Goal: Task Accomplishment & Management: Use online tool/utility

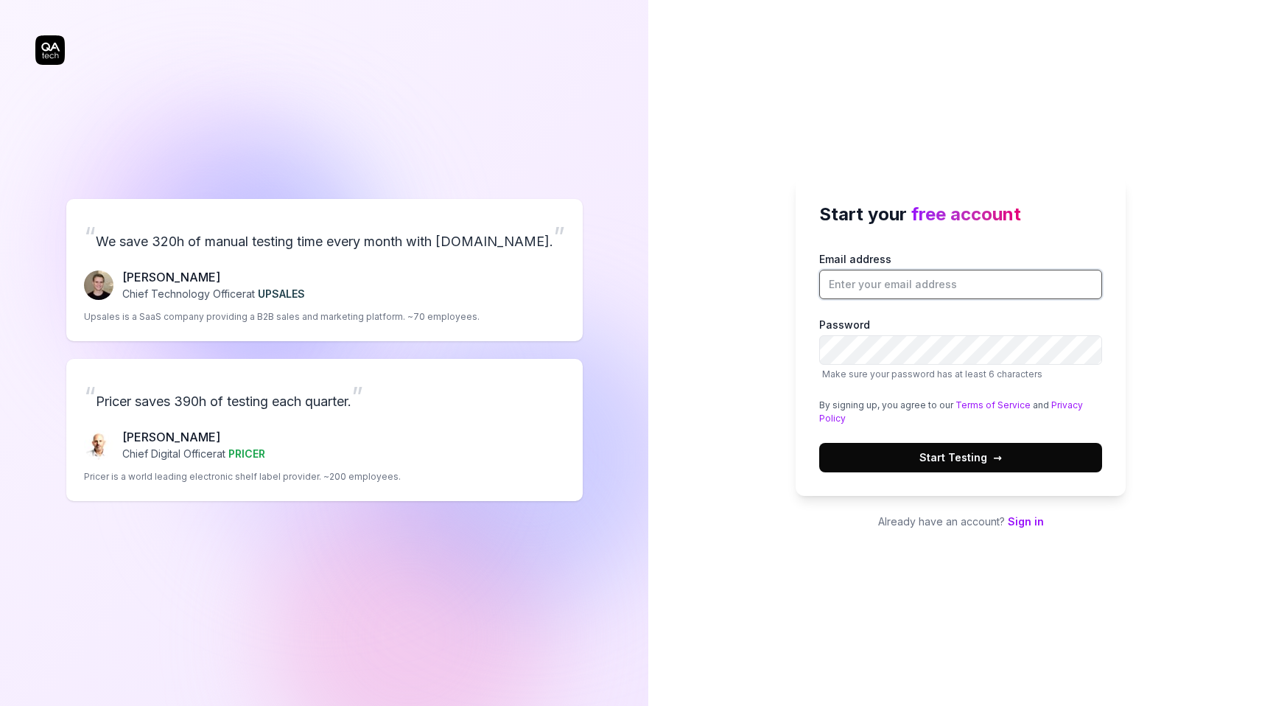
click at [874, 288] on input "Email address" at bounding box center [960, 284] width 283 height 29
type input "t"
type input "[EMAIL_ADDRESS][DOMAIN_NAME]"
click at [955, 461] on span "Start Testing →" at bounding box center [960, 456] width 82 height 15
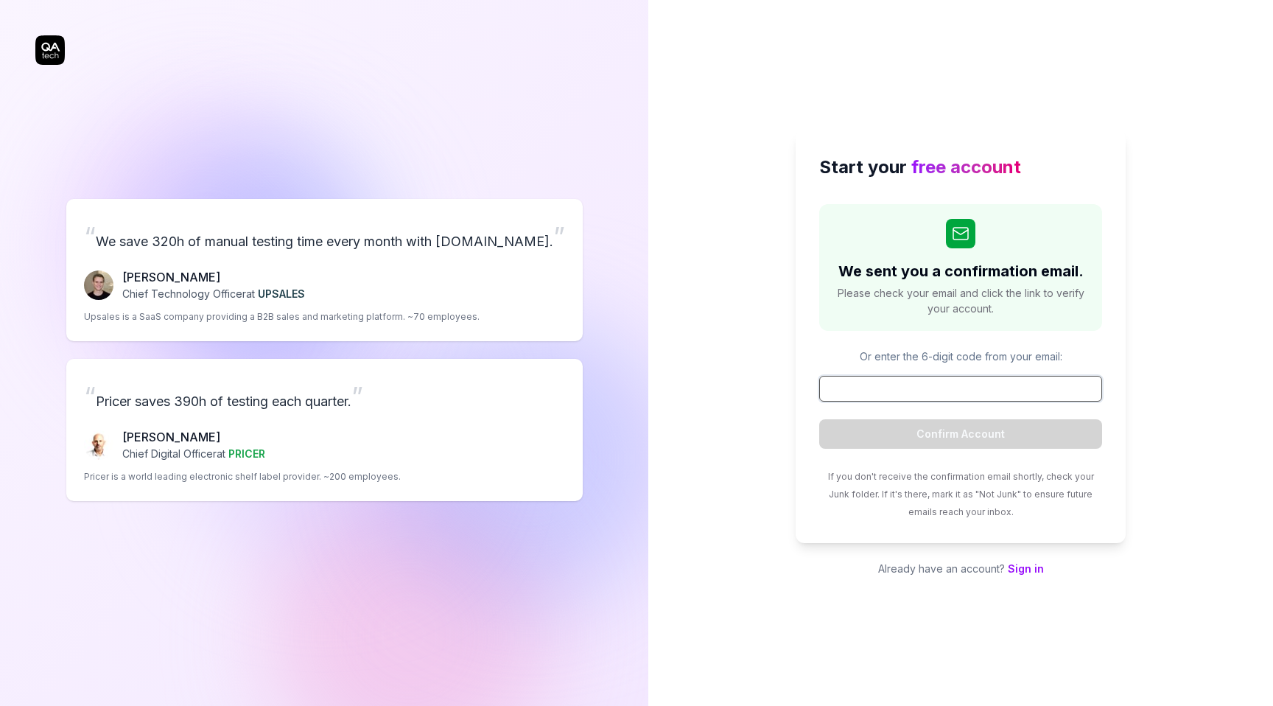
paste input "085098"
type input "085098"
click at [969, 433] on button "Confirm Account" at bounding box center [960, 433] width 283 height 29
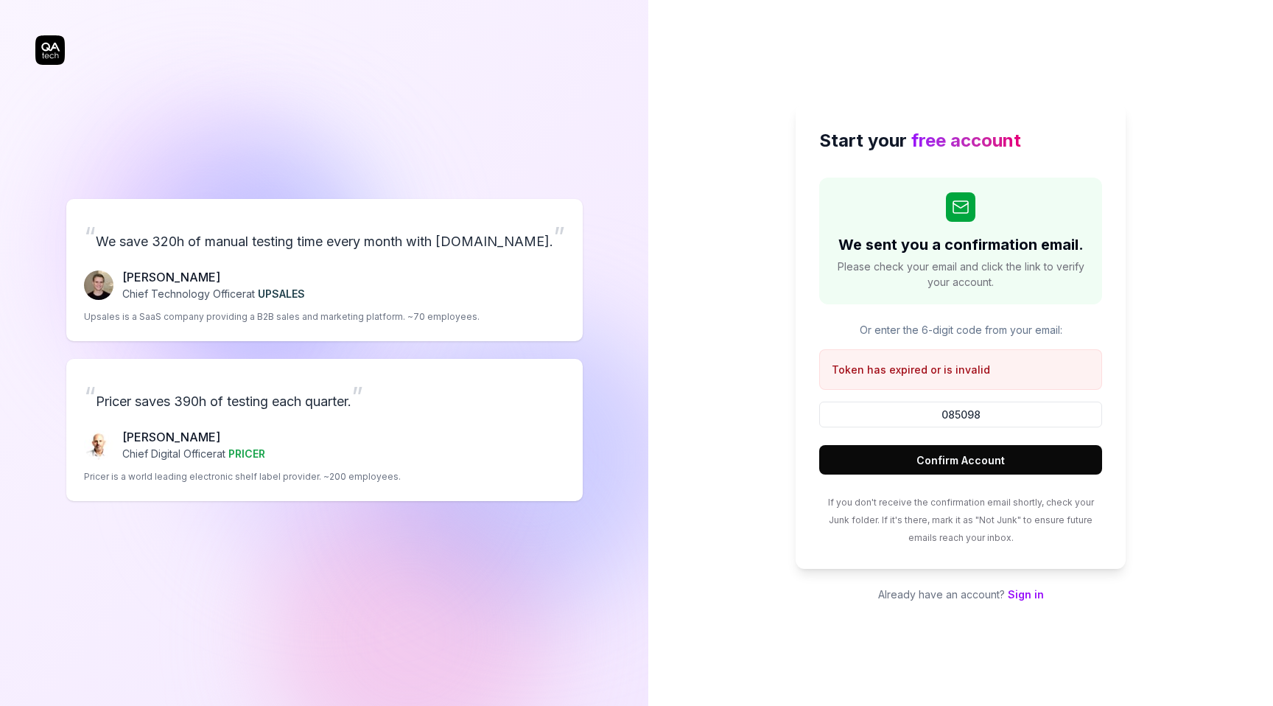
click at [994, 329] on p "Or enter the 6-digit code from your email:" at bounding box center [960, 329] width 283 height 15
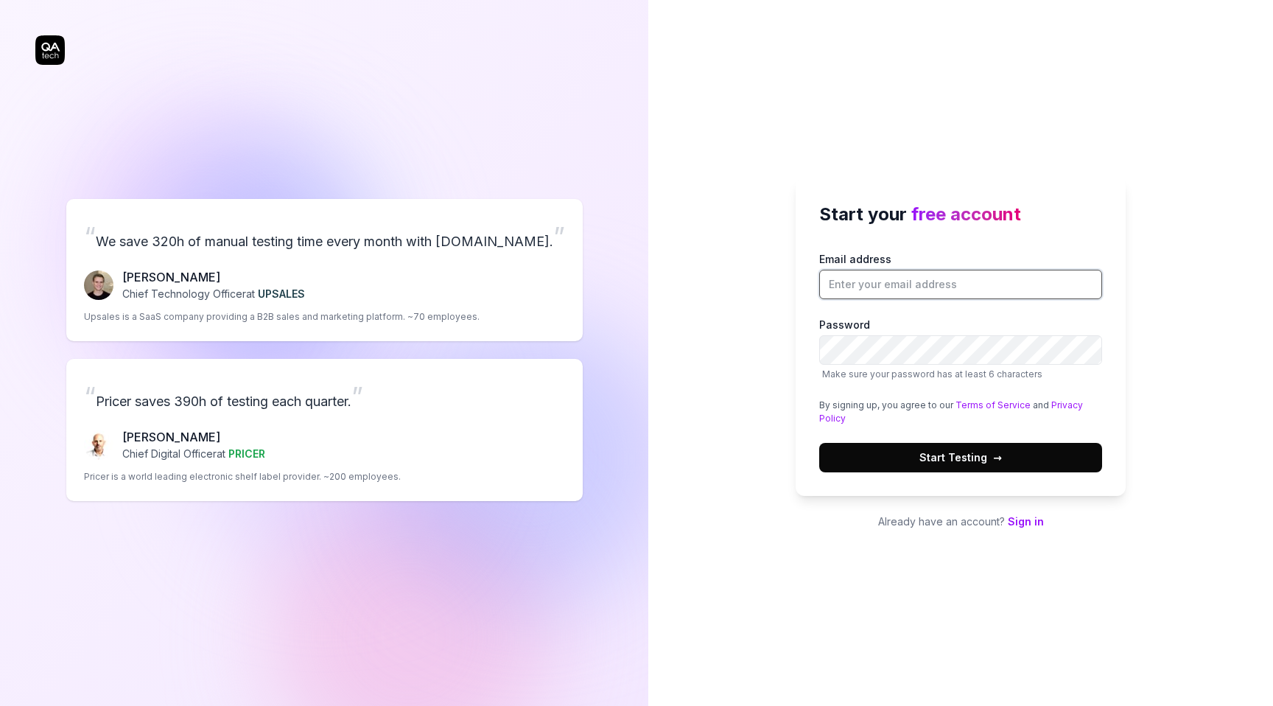
click at [925, 284] on input "Email address" at bounding box center [960, 284] width 283 height 29
type input "[EMAIL_ADDRESS][DOMAIN_NAME]"
click at [954, 457] on span "Start Testing →" at bounding box center [960, 456] width 82 height 15
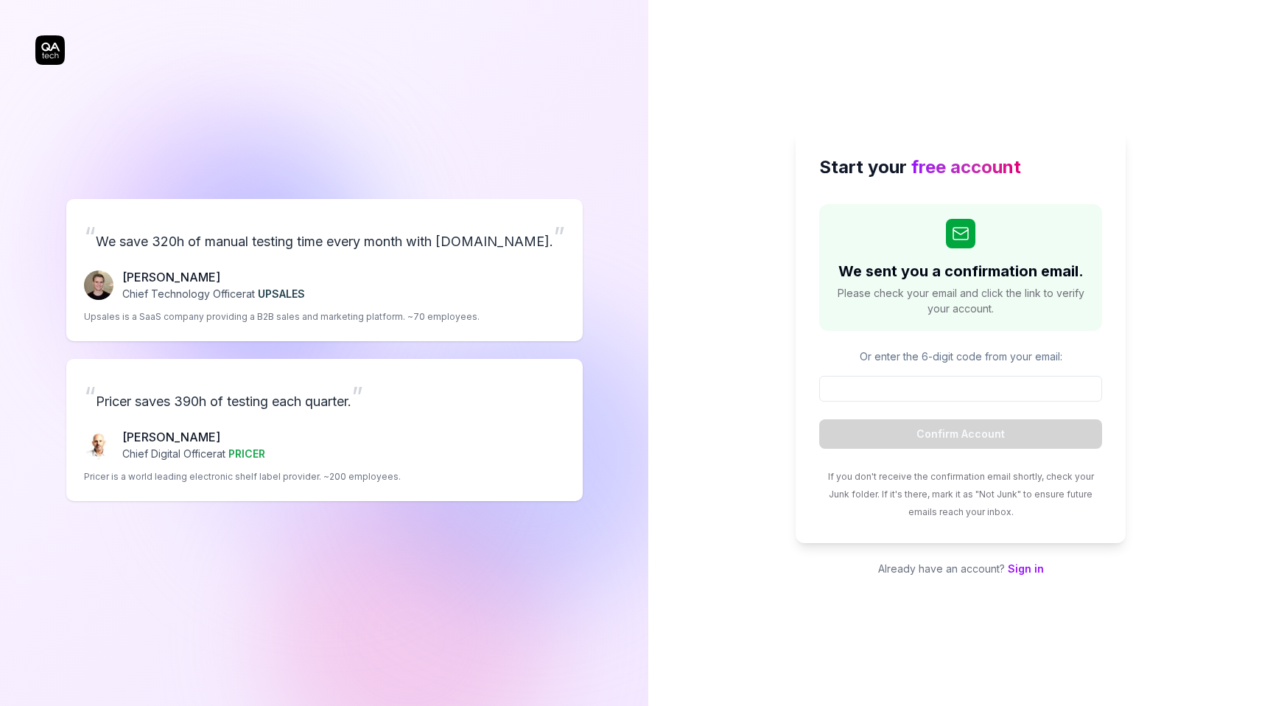
click at [1022, 570] on link "Sign in" at bounding box center [1026, 568] width 36 height 13
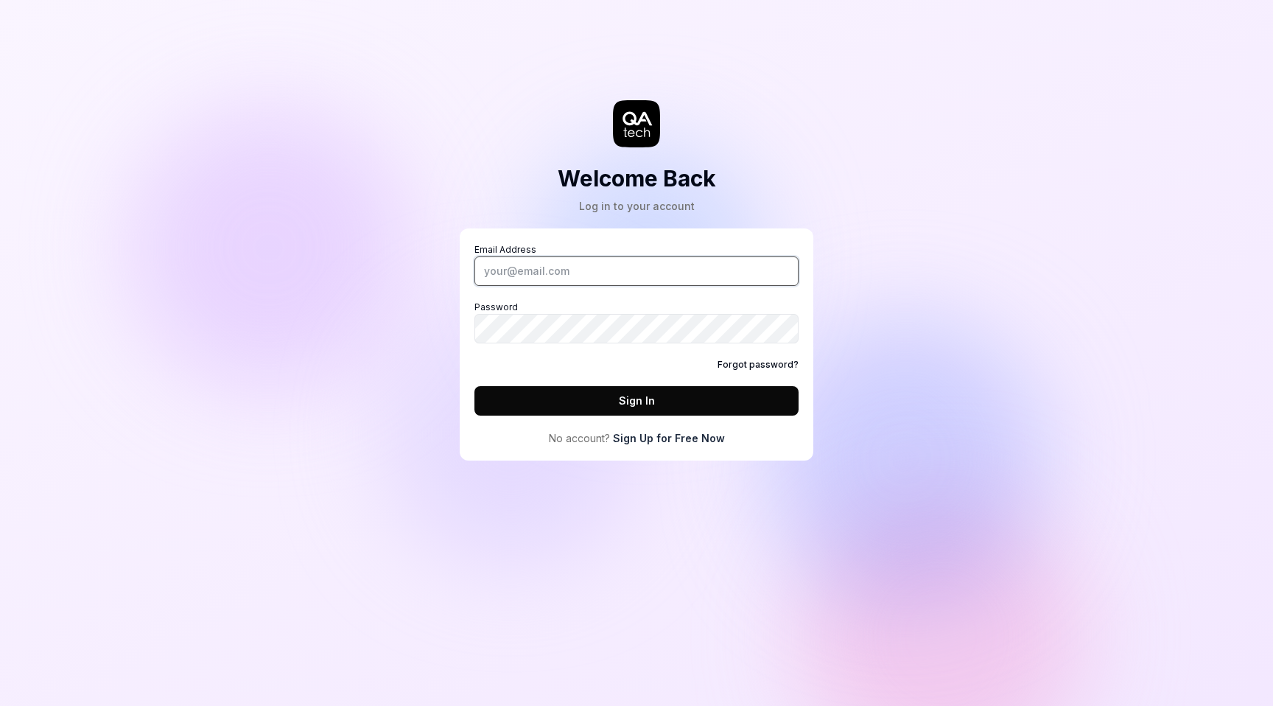
type input "[EMAIL_ADDRESS][DOMAIN_NAME]"
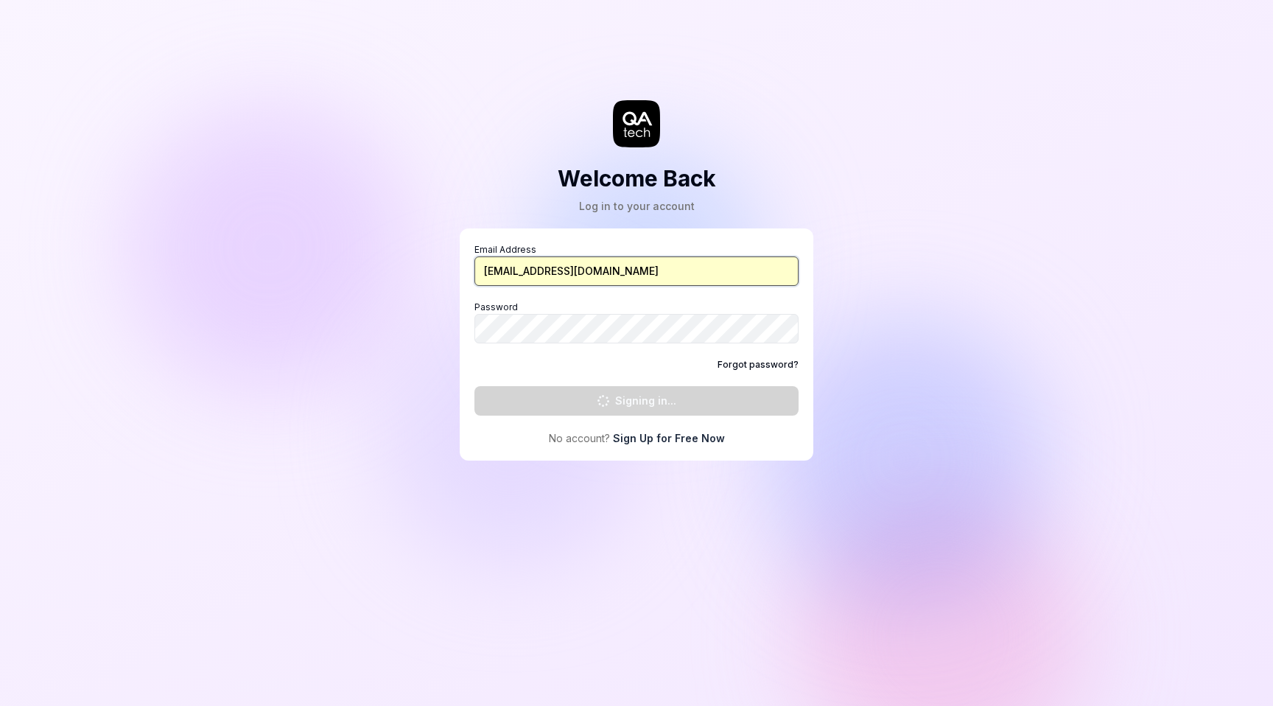
click at [627, 265] on input "[EMAIL_ADDRESS][DOMAIN_NAME]" at bounding box center [636, 270] width 324 height 29
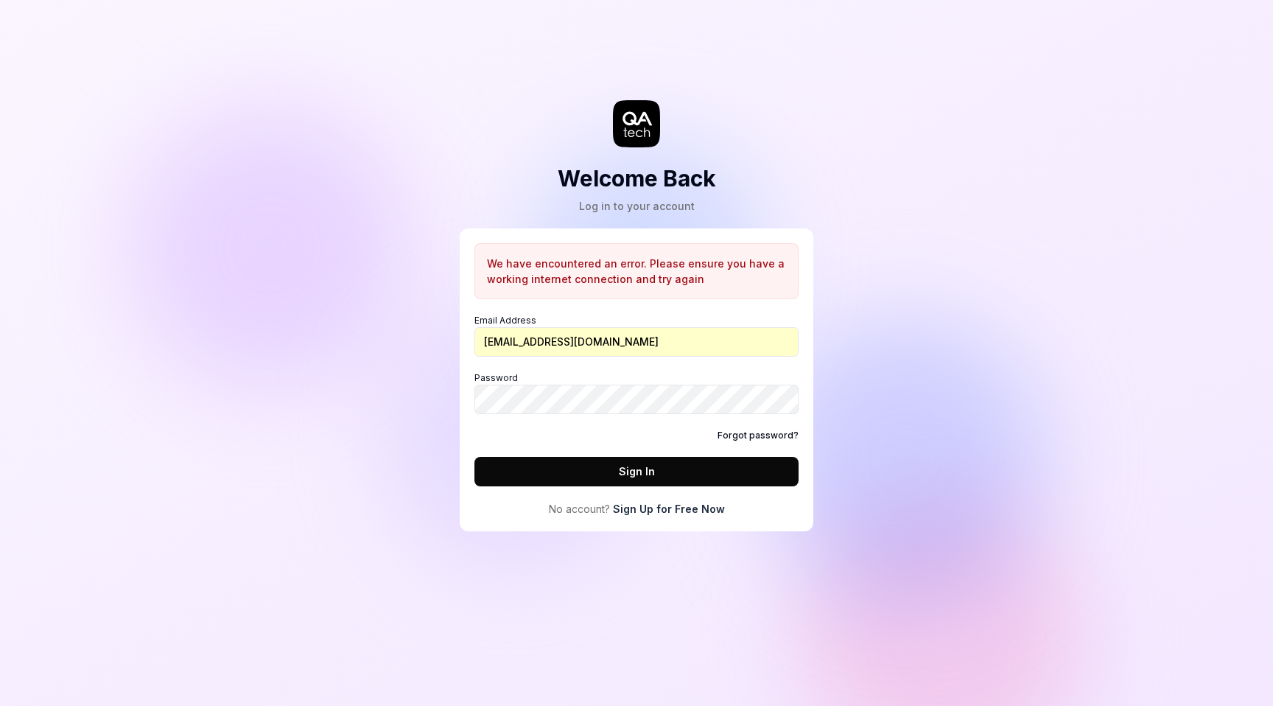
click at [882, 239] on div "Welcome Back Log in to your account We have encountered an error. Please ensure…" at bounding box center [636, 353] width 1273 height 706
click at [627, 473] on button "Sign In" at bounding box center [636, 471] width 324 height 29
click at [889, 369] on div "Welcome Back Log in to your account We have encountered an error. Please ensure…" at bounding box center [636, 353] width 1273 height 706
click at [752, 463] on button "Sign In" at bounding box center [636, 471] width 324 height 29
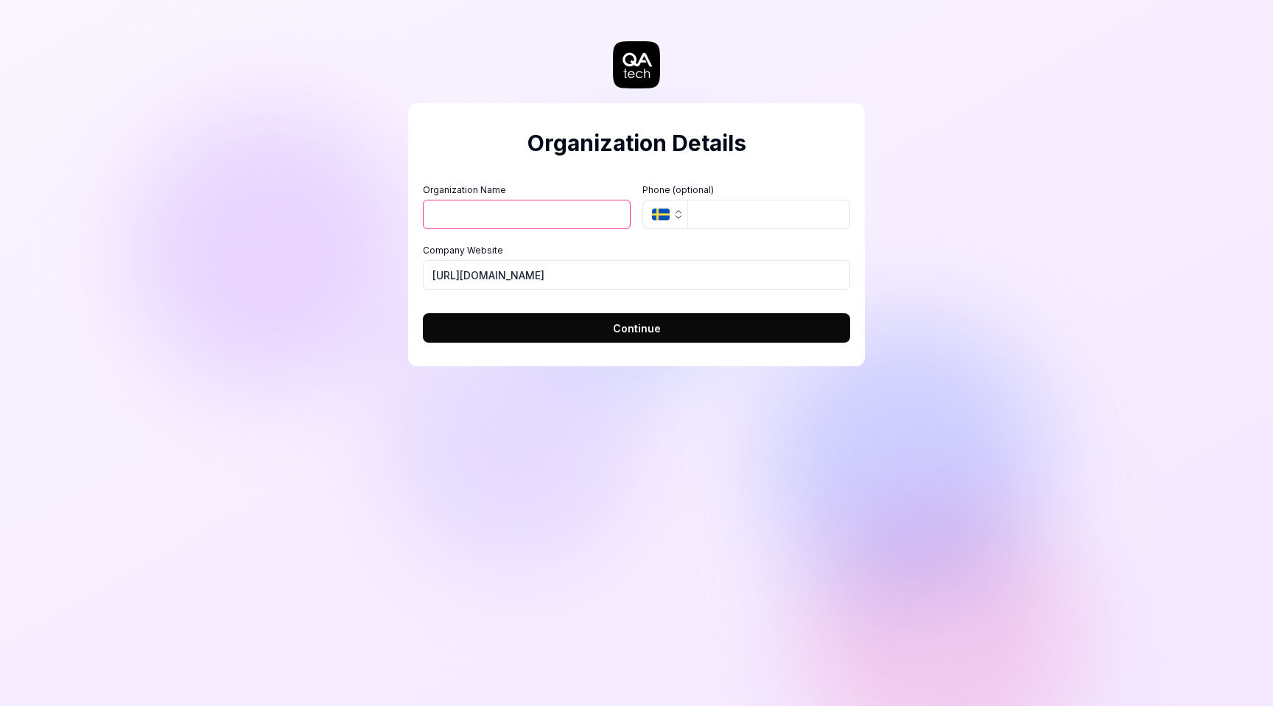
click at [465, 216] on input "Organization Name" at bounding box center [527, 214] width 208 height 29
type input "AD"
click at [630, 340] on button "Continue" at bounding box center [636, 327] width 427 height 29
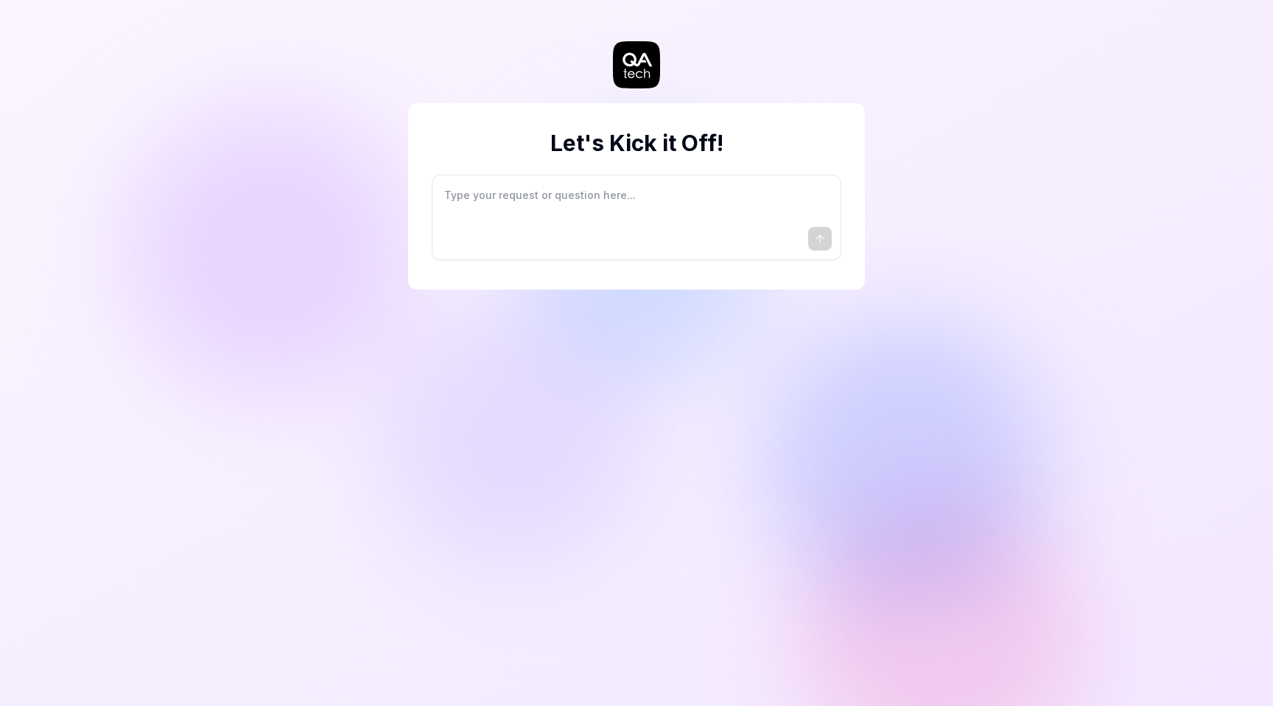
type textarea "*"
type textarea "I"
type textarea "*"
type textarea "I"
type textarea "*"
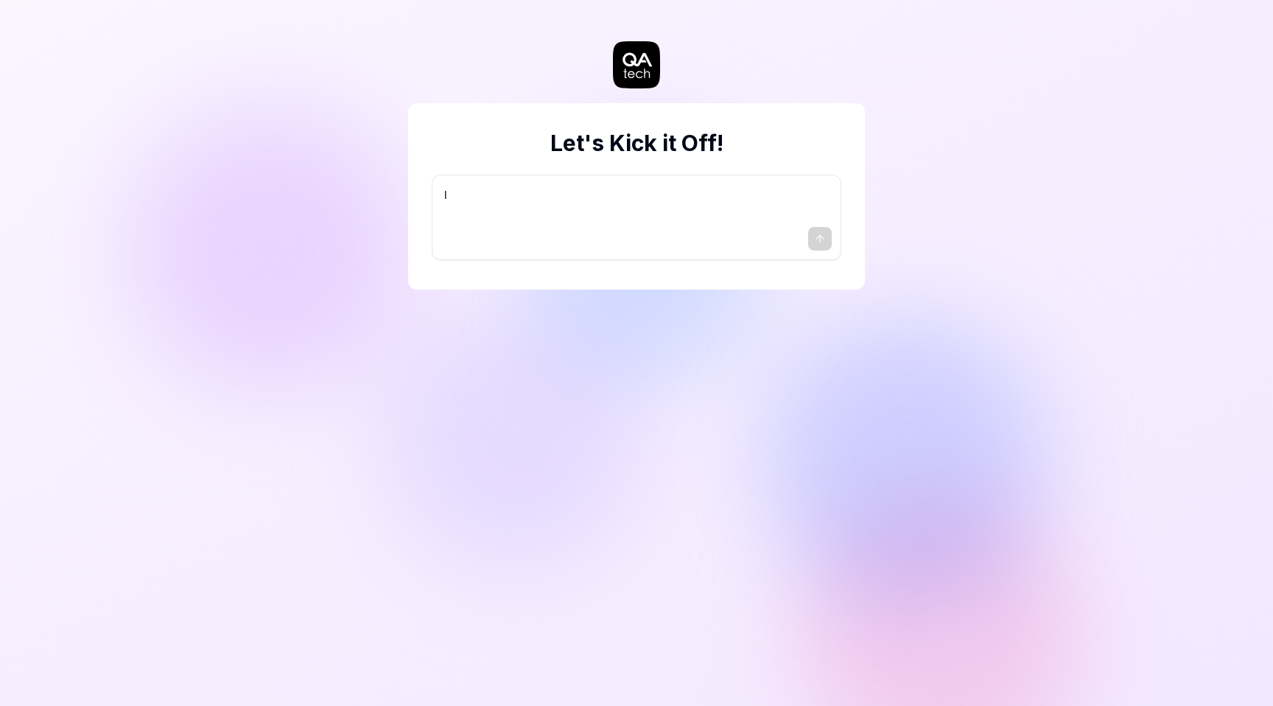
type textarea "I w"
type textarea "*"
type textarea "I wa"
type textarea "*"
type textarea "I wan"
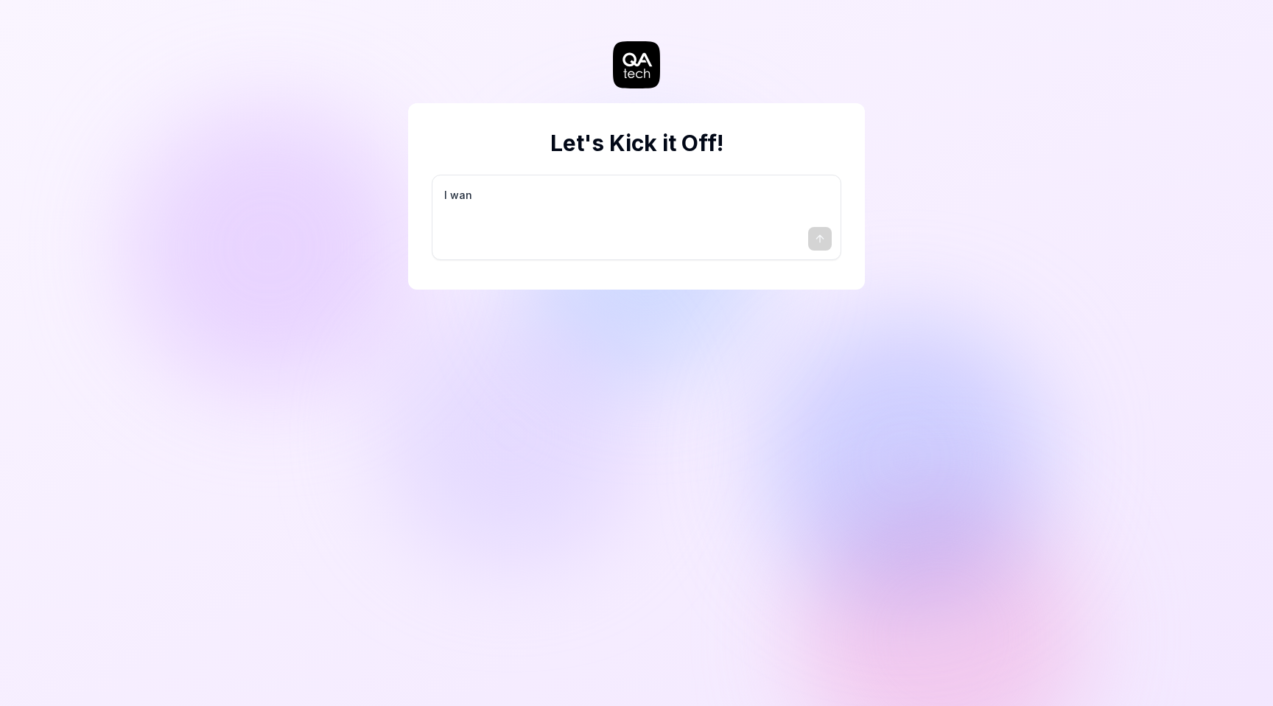
type textarea "*"
type textarea "I want"
type textarea "*"
type textarea "I want"
type textarea "*"
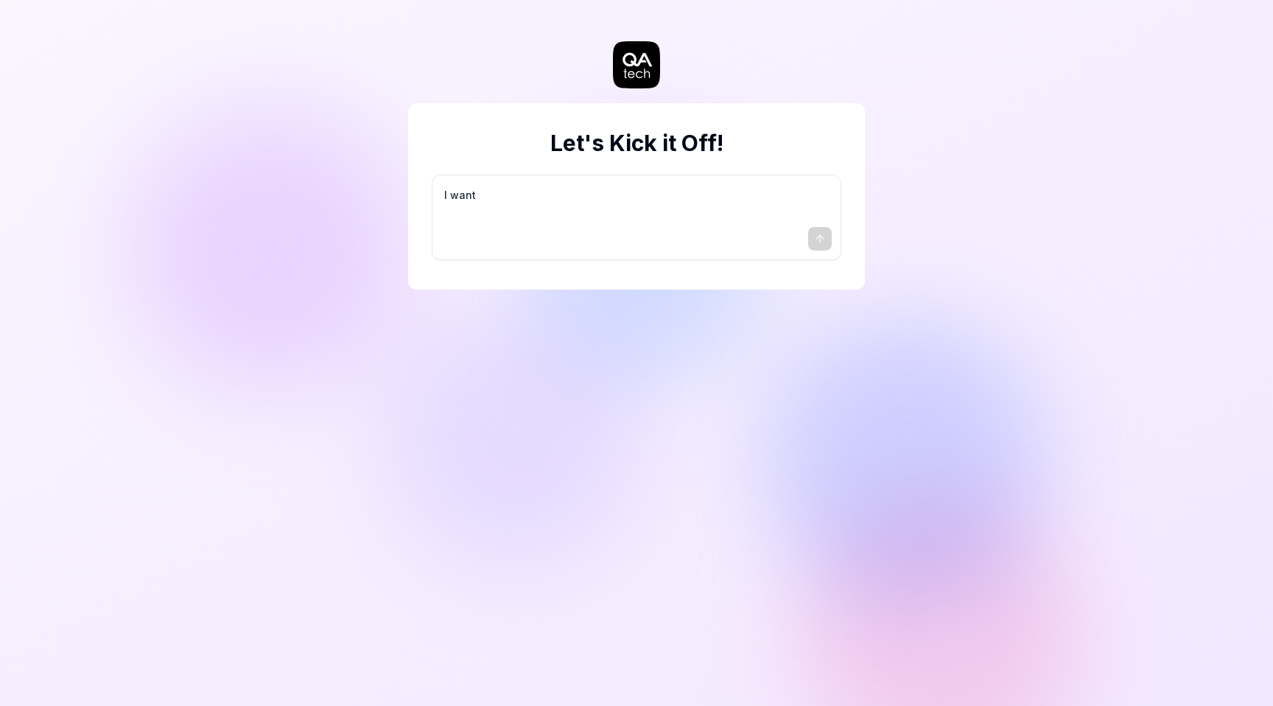
type textarea "I want a"
type textarea "*"
type textarea "I want a"
type textarea "*"
type textarea "I want a g"
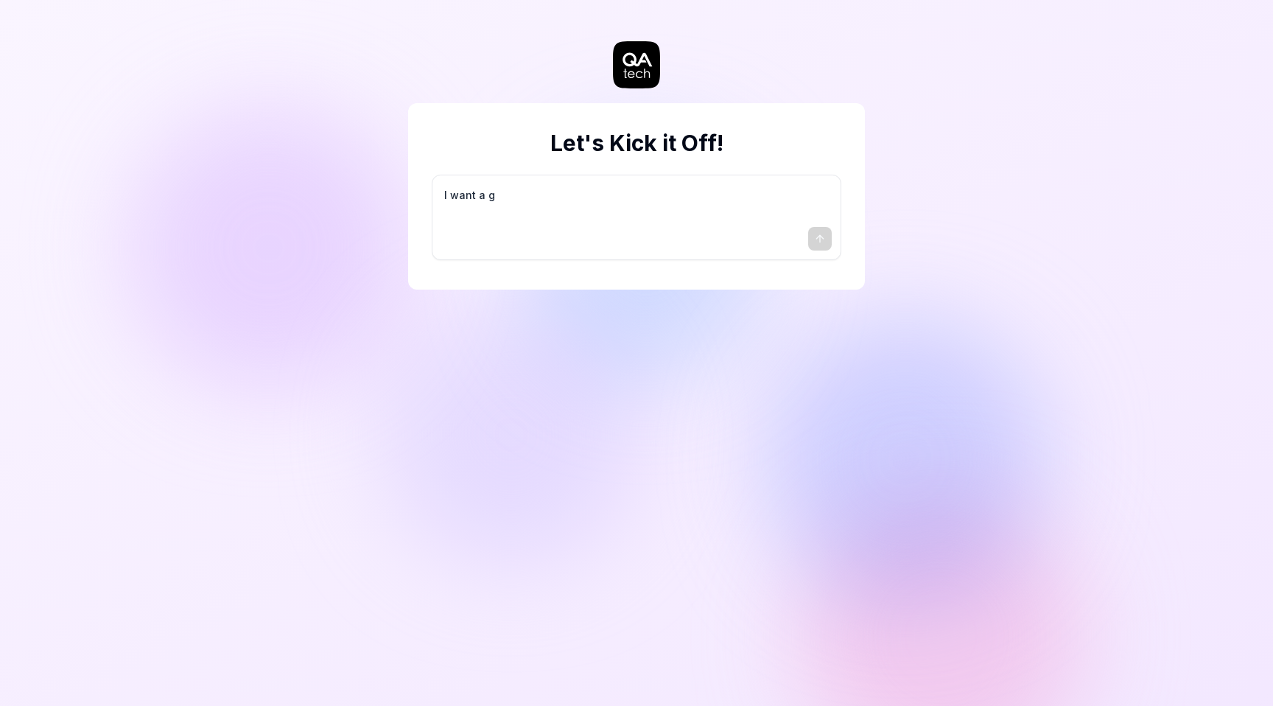
type textarea "*"
type textarea "I want a go"
type textarea "*"
type textarea "I want a goo"
type textarea "*"
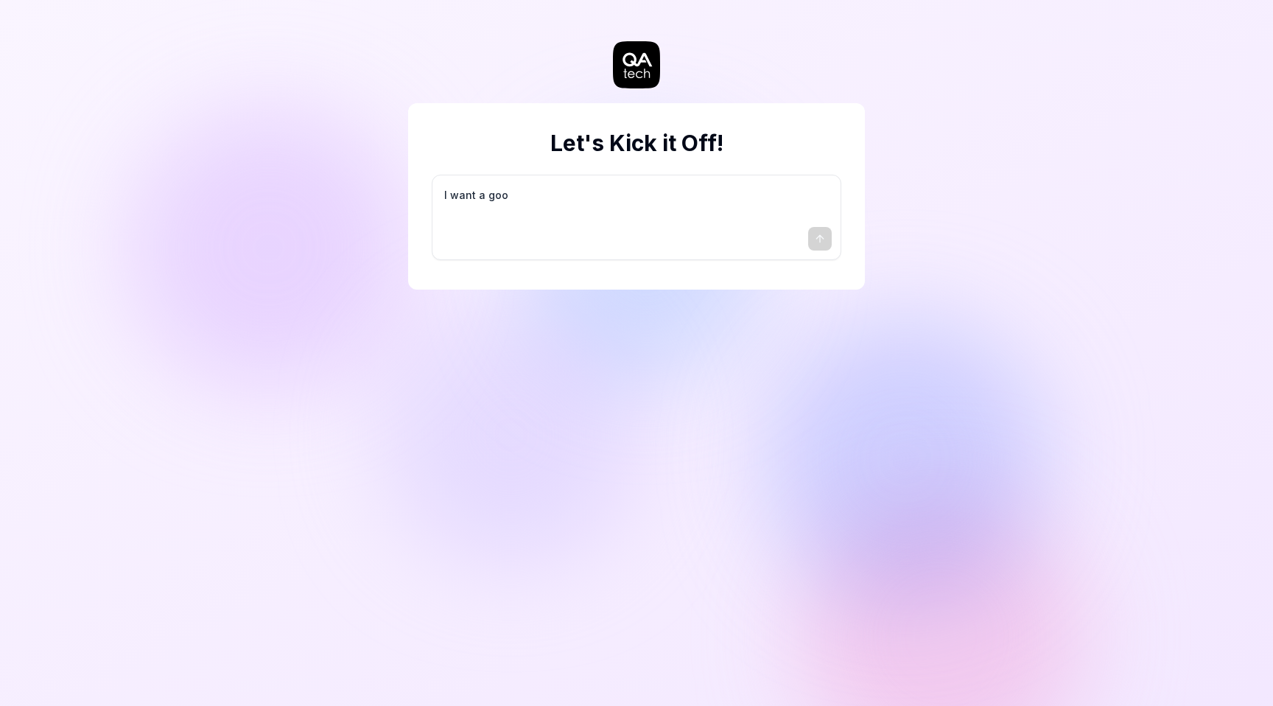
type textarea "I want a good"
type textarea "*"
type textarea "I want a good"
type textarea "*"
type textarea "I want a good t"
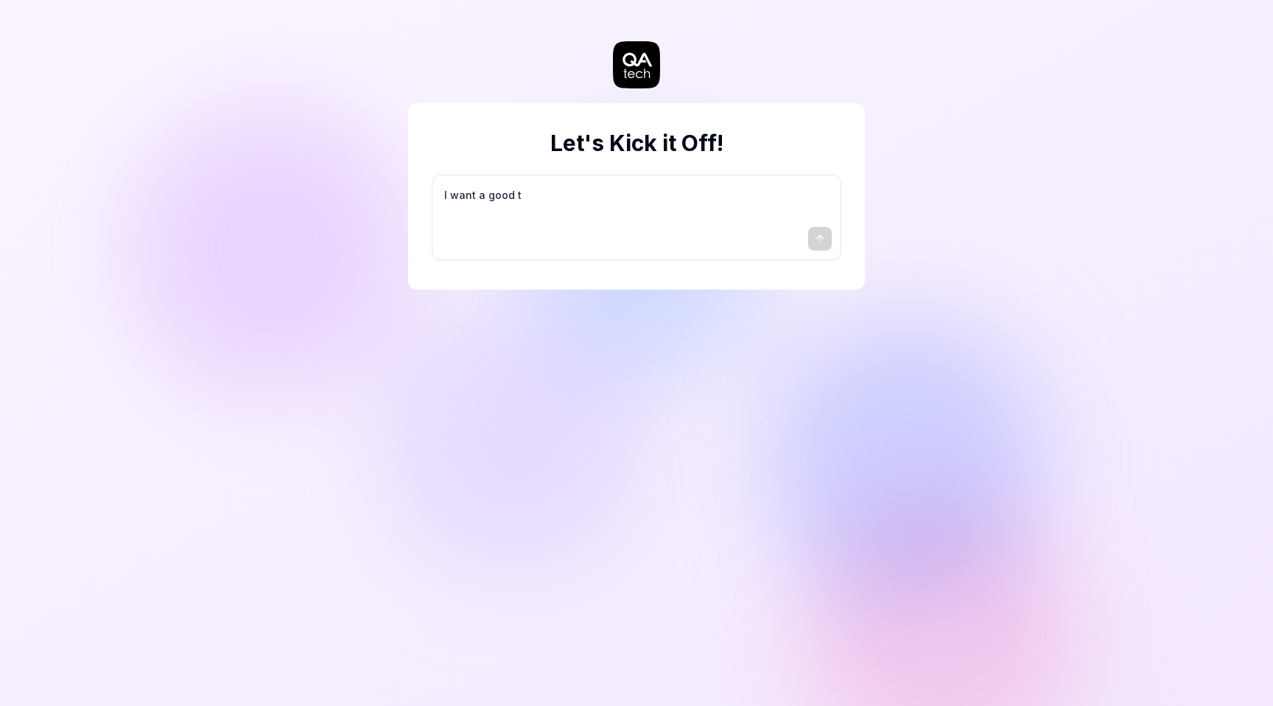
type textarea "*"
type textarea "I want a good te"
type textarea "*"
type textarea "I want a good tes"
type textarea "*"
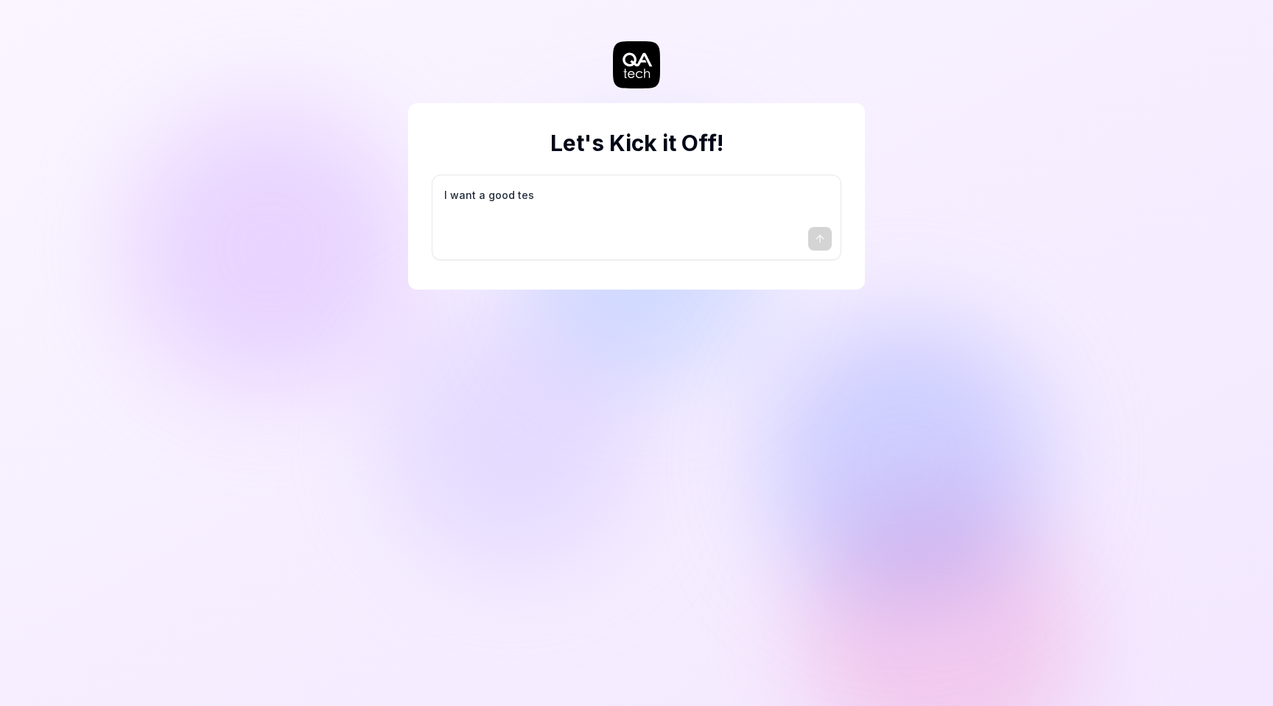
type textarea "I want a good test"
type textarea "*"
type textarea "I want a good test"
type textarea "*"
type textarea "I want a good test s"
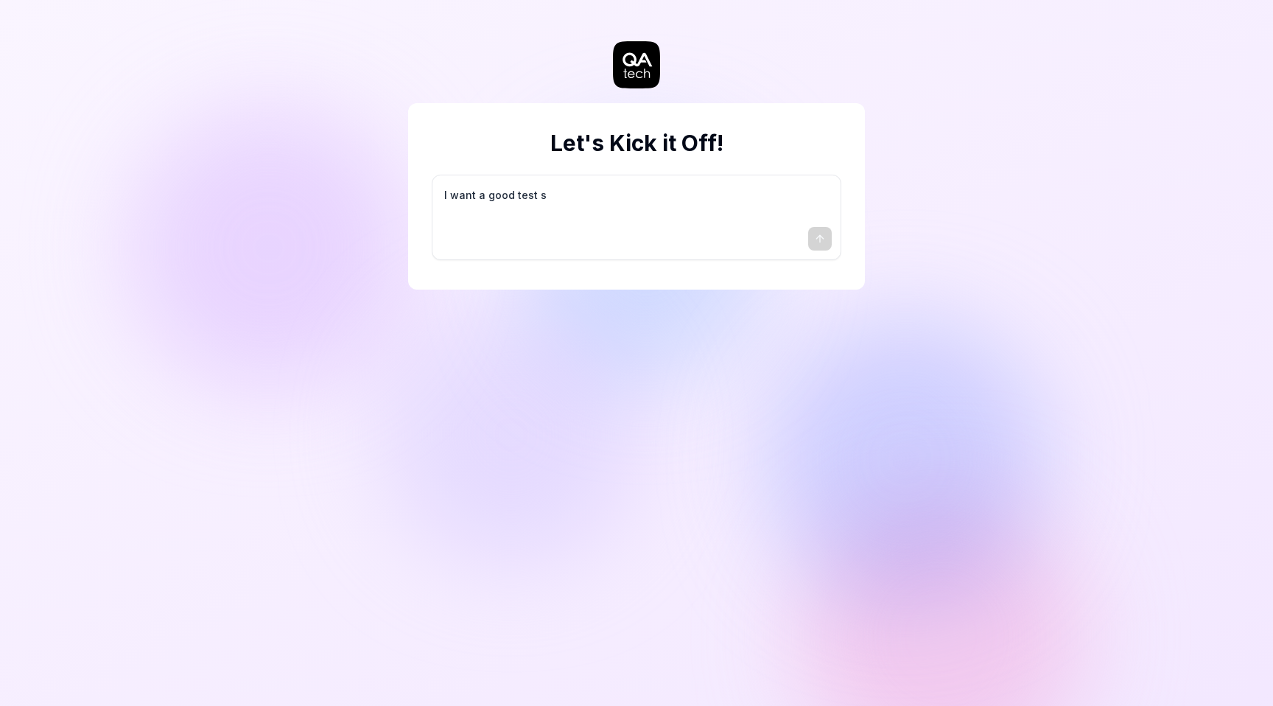
type textarea "*"
type textarea "I want a good test se"
type textarea "*"
type textarea "I want a good test set"
type textarea "*"
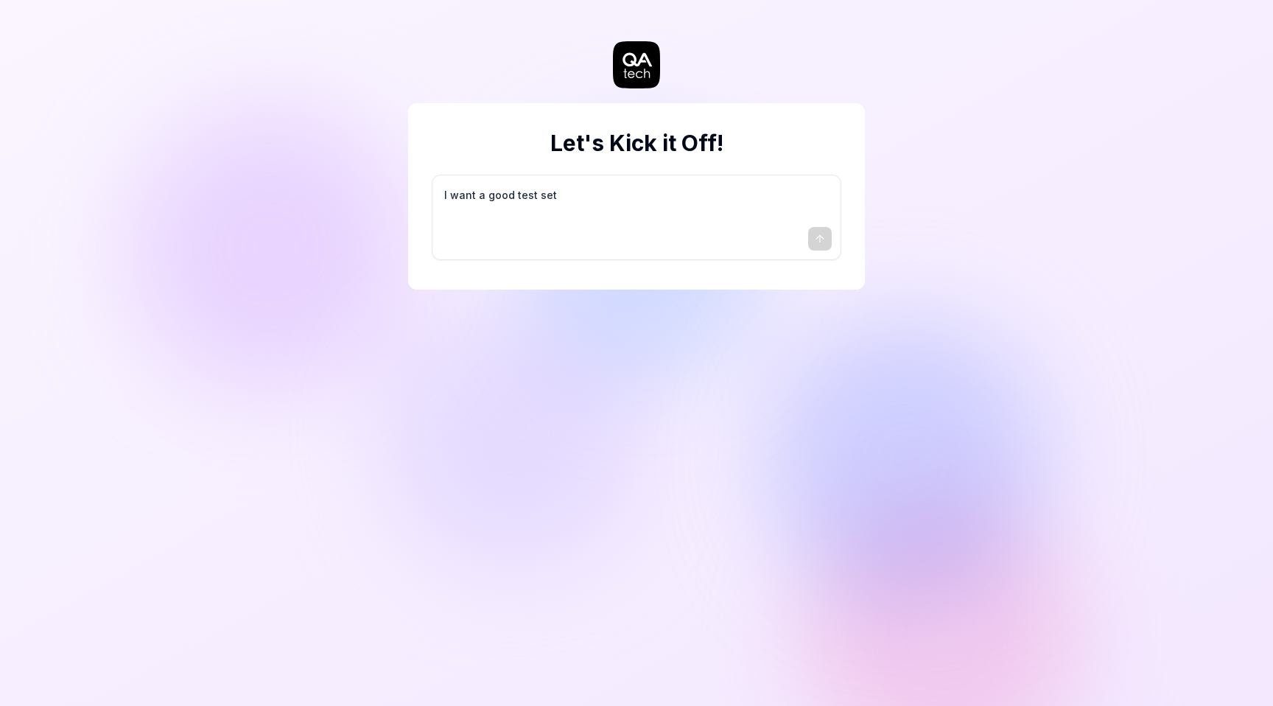
type textarea "I want a good test setu"
type textarea "*"
type textarea "I want a good test setup"
type textarea "*"
type textarea "I want a good test setup"
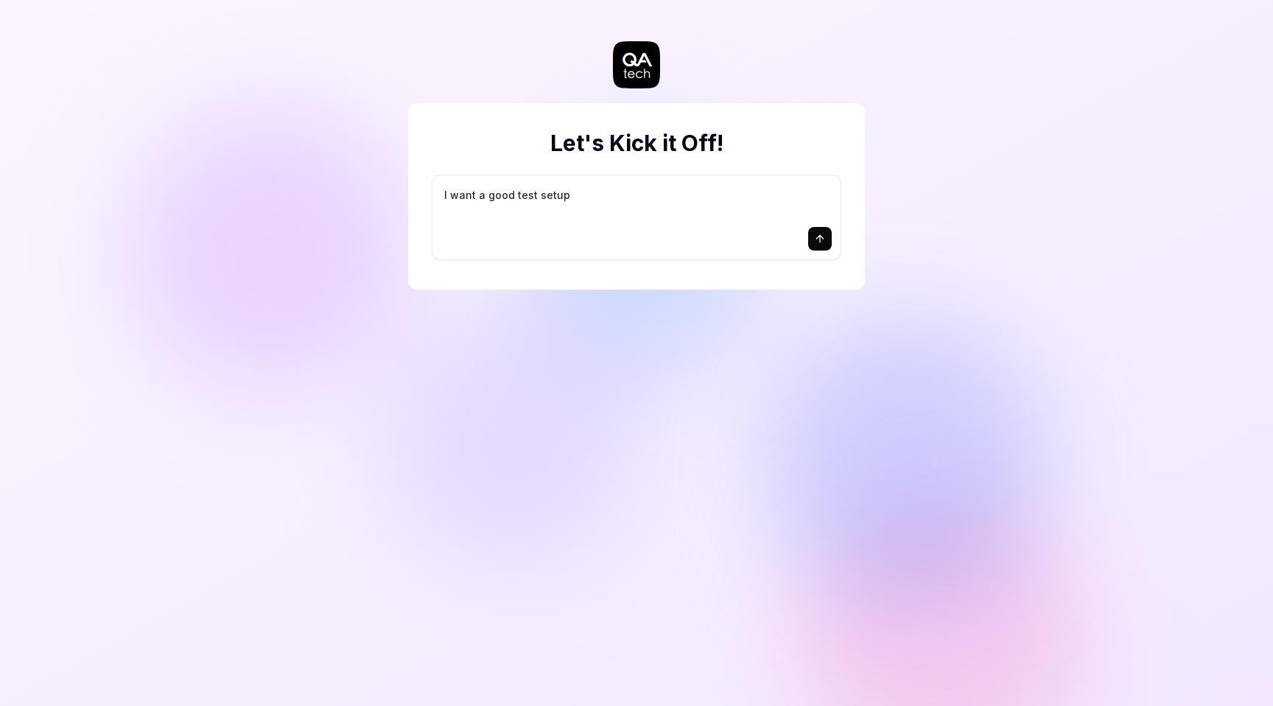
type textarea "*"
type textarea "I want a good test setup f"
type textarea "*"
type textarea "I want a good test setup fo"
type textarea "*"
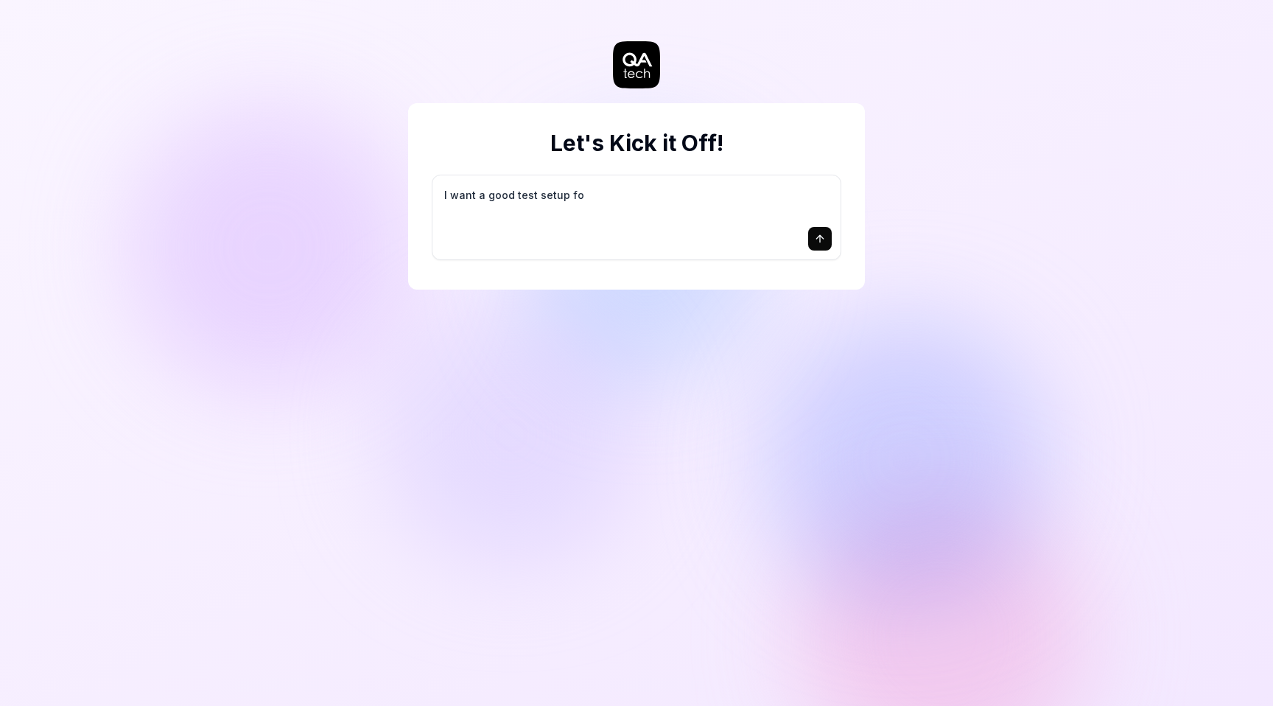
type textarea "I want a good test setup for"
type textarea "*"
type textarea "I want a good test setup for"
type textarea "*"
type textarea "I want a good test setup for m"
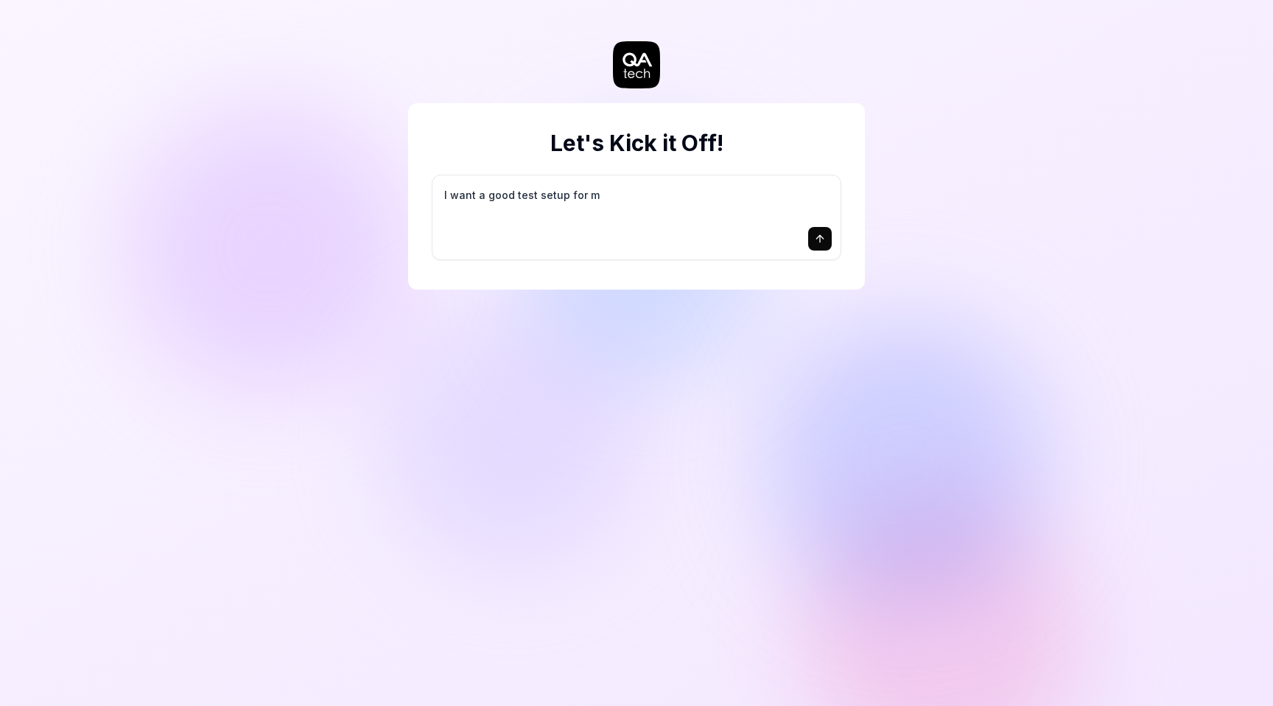
type textarea "*"
type textarea "I want a good test setup for my"
type textarea "*"
type textarea "I want a good test setup for my"
type textarea "*"
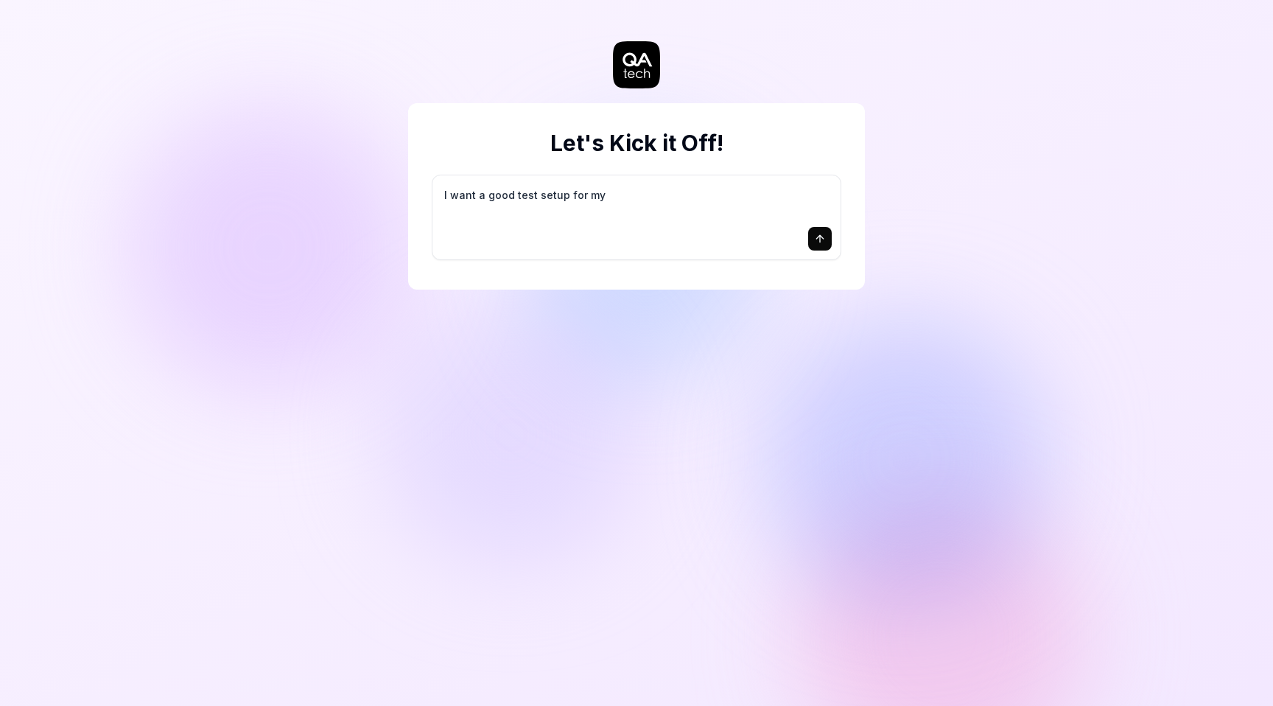
type textarea "I want a good test setup for my s"
type textarea "*"
type textarea "I want a good test setup for my si"
type textarea "*"
type textarea "I want a good test setup for my sit"
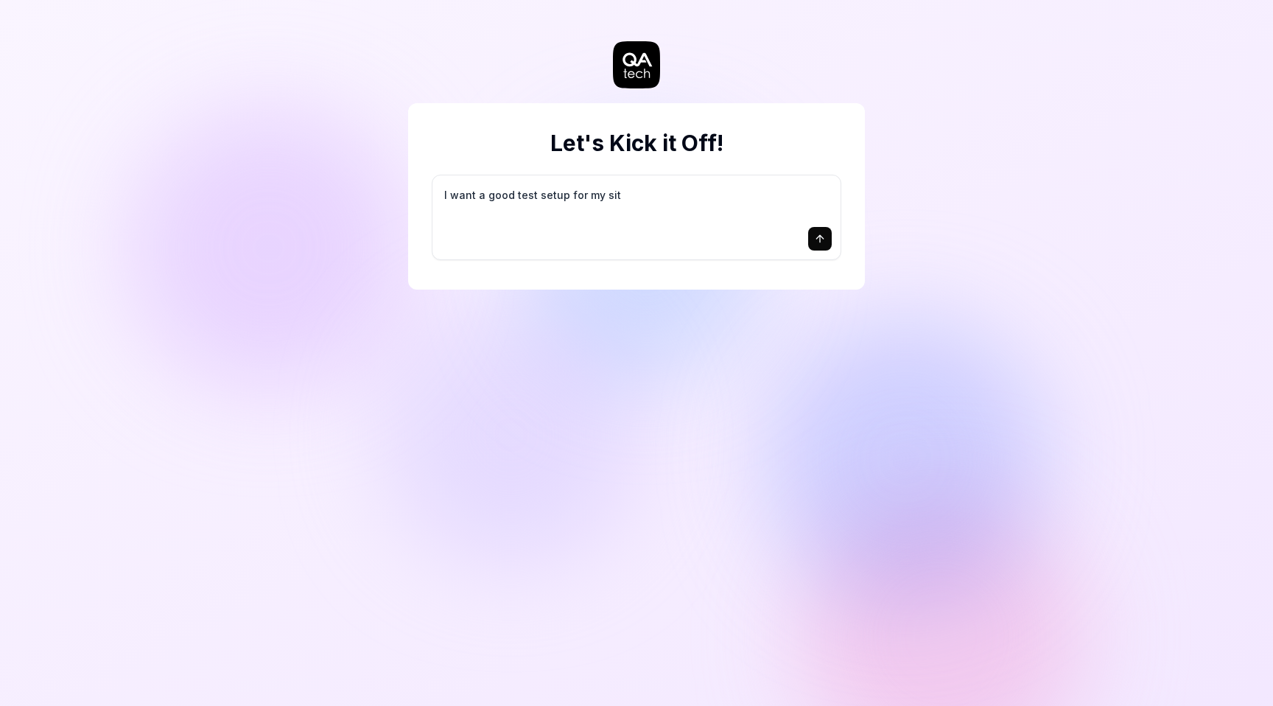
type textarea "*"
type textarea "I want a good test setup for my site"
type textarea "*"
type textarea "I want a good test setup for my site"
type textarea "*"
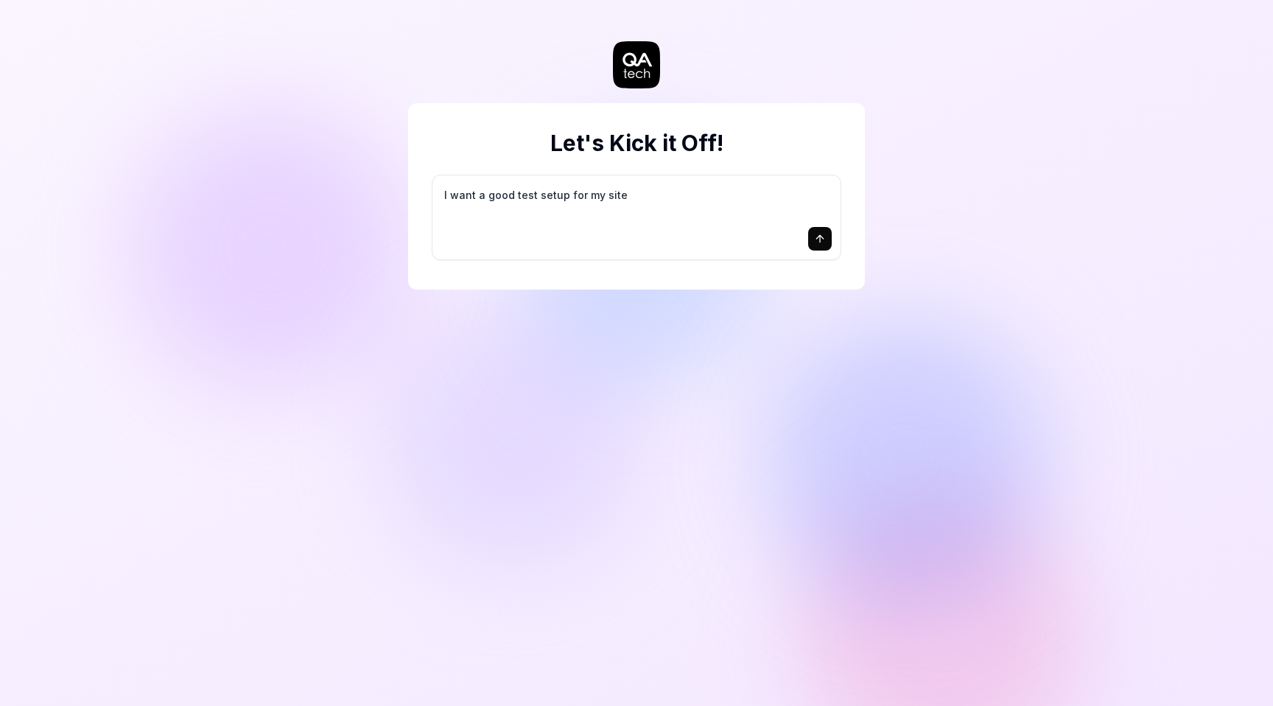
type textarea "I want a good test setup for my site -"
type textarea "*"
type textarea "I want a good test setup for my site -"
type textarea "*"
type textarea "I want a good test setup for my site - h"
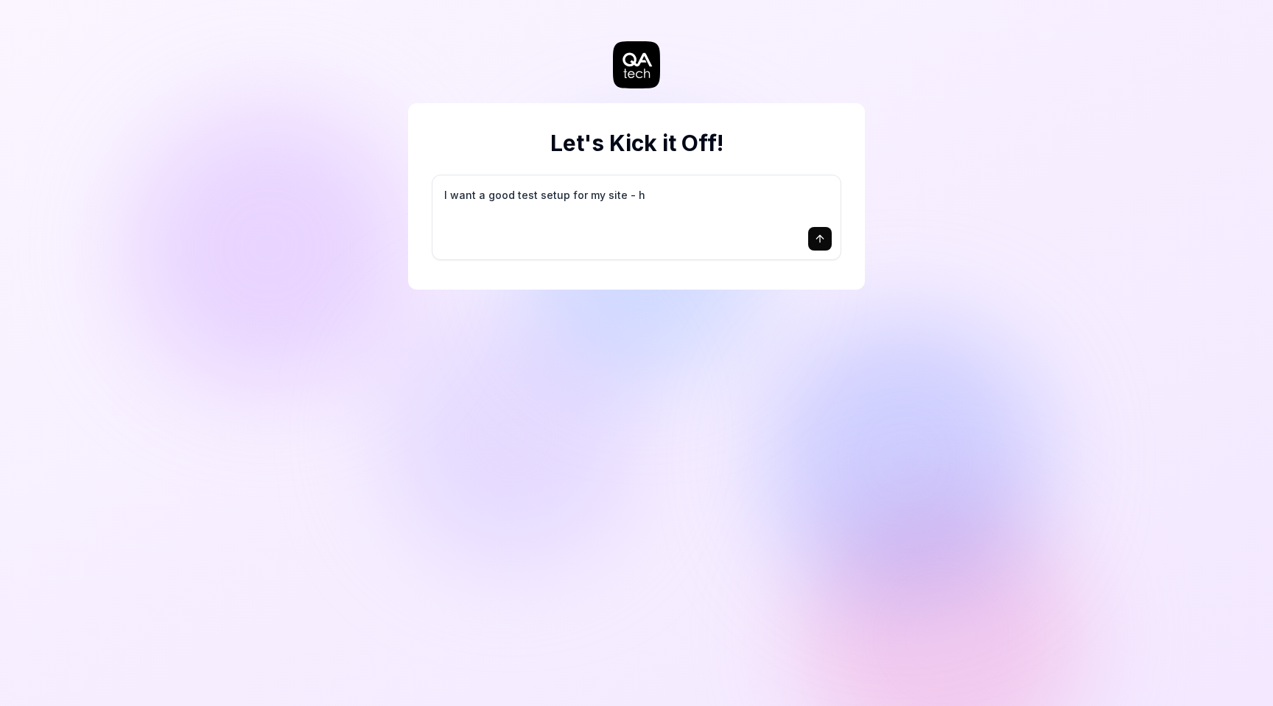
type textarea "*"
type textarea "I want a good test setup for my site - he"
type textarea "*"
type textarea "I want a good test setup for my site - hel"
type textarea "*"
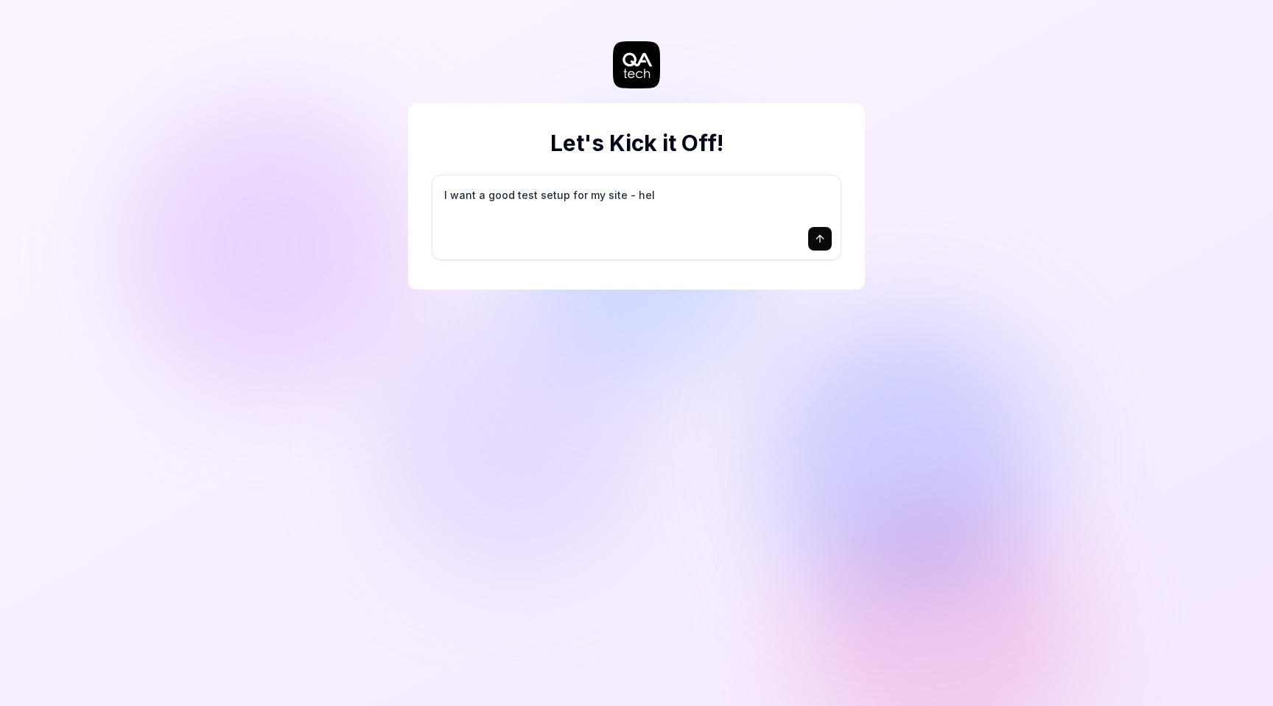
type textarea "I want a good test setup for my site - help"
type textarea "*"
type textarea "I want a good test setup for my site - help"
type textarea "*"
type textarea "I want a good test setup for my site - help m"
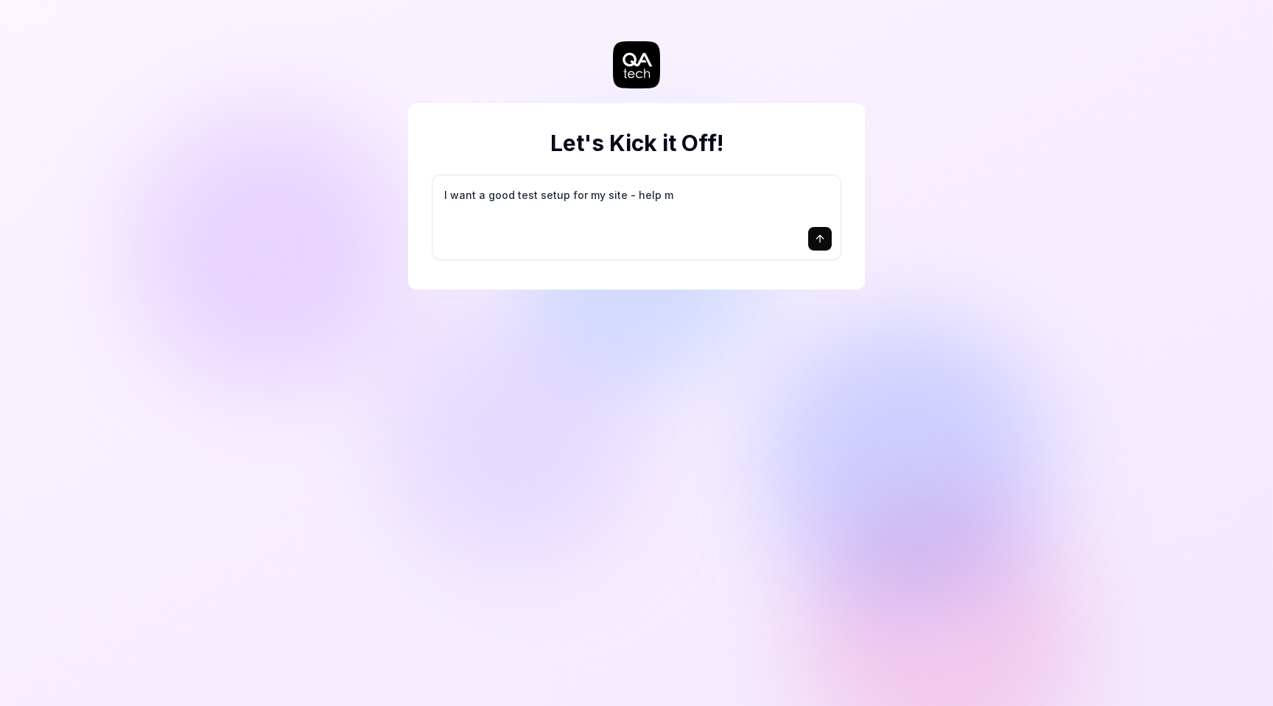
type textarea "*"
type textarea "I want a good test setup for my site - help me"
type textarea "*"
type textarea "I want a good test setup for my site - help me"
type textarea "*"
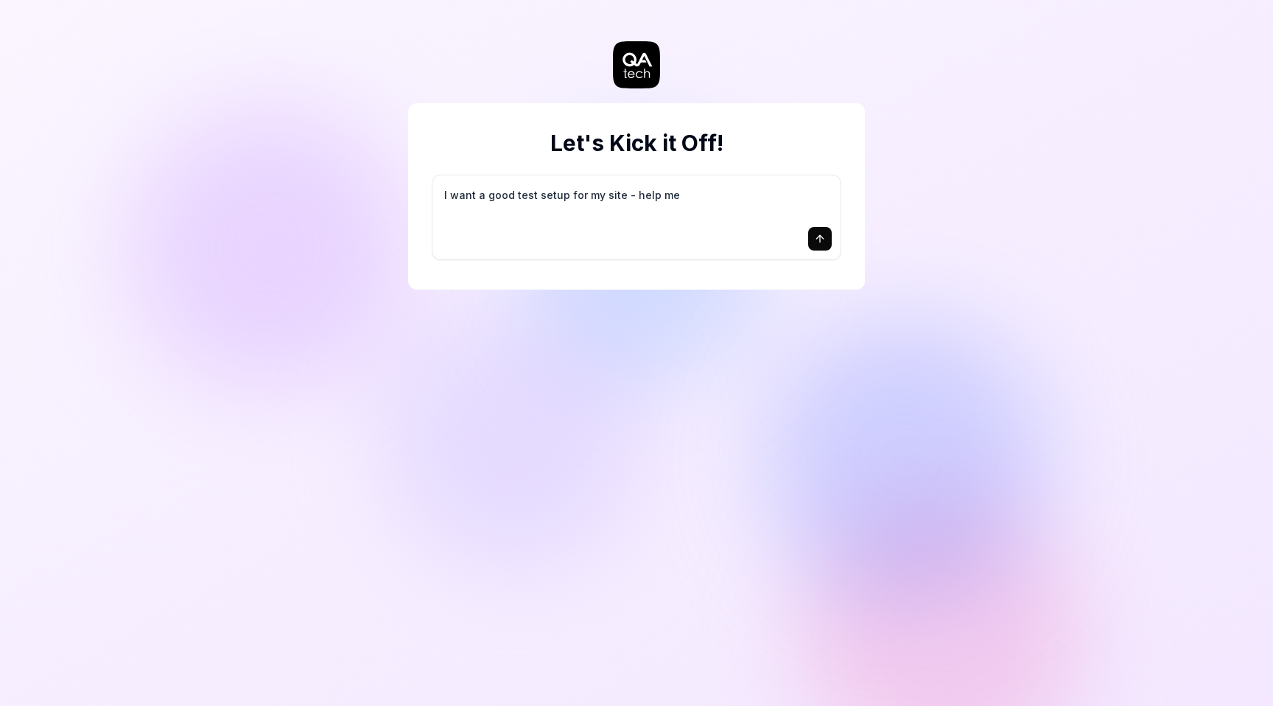
type textarea "I want a good test setup for my site - help me c"
type textarea "*"
type textarea "I want a good test setup for my site - help me cr"
type textarea "*"
type textarea "I want a good test setup for my site - help me cre"
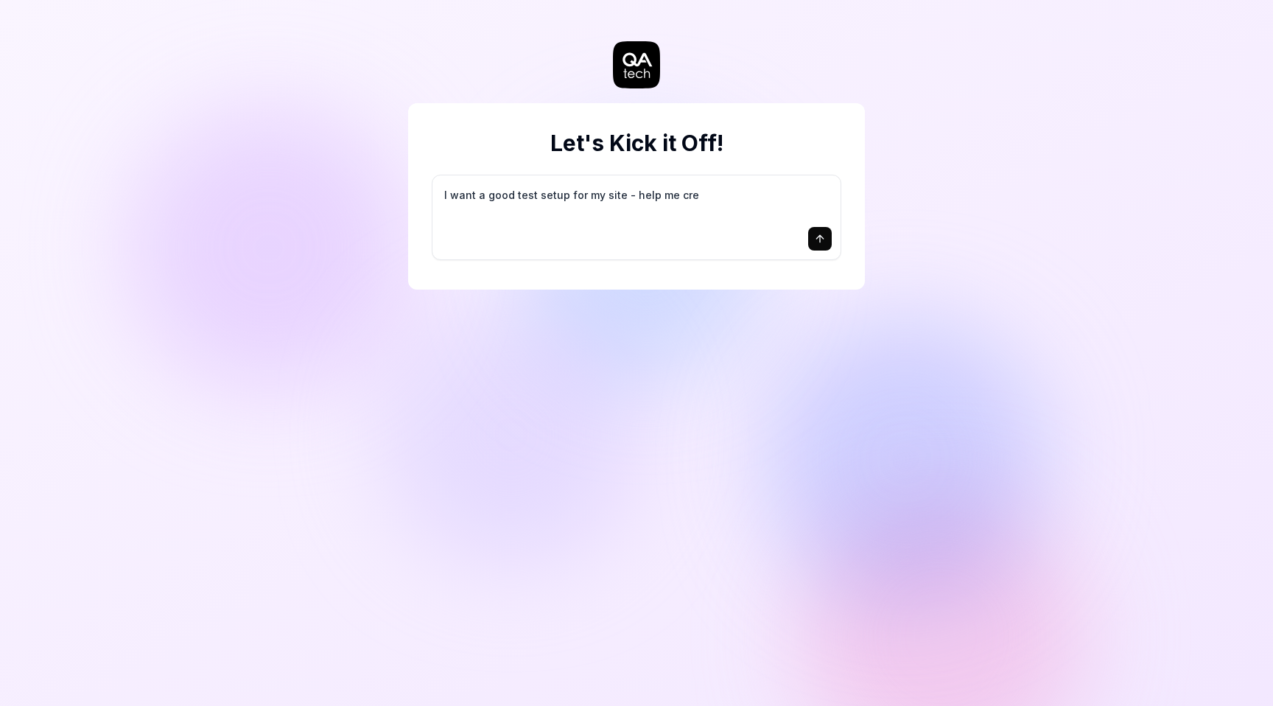
type textarea "*"
type textarea "I want a good test setup for my site - help me crea"
type textarea "*"
type textarea "I want a good test setup for my site - help me creat"
type textarea "*"
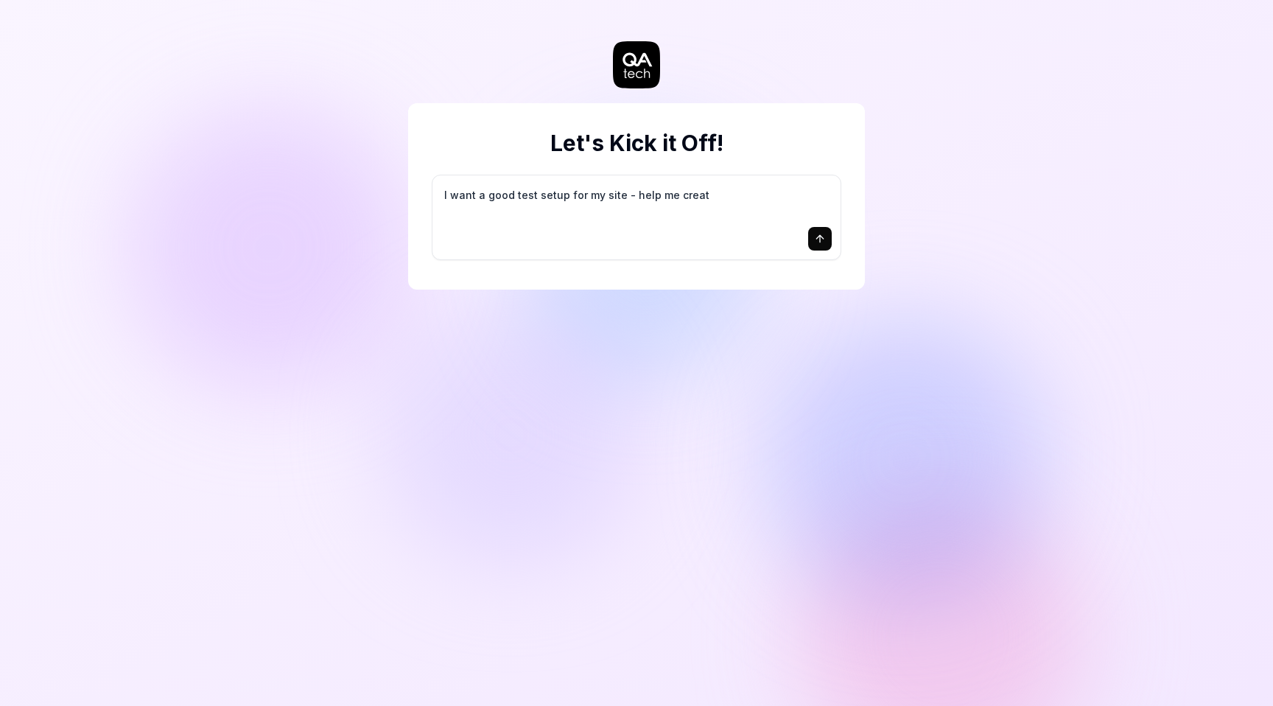
type textarea "I want a good test setup for my site - help me create"
type textarea "*"
type textarea "I want a good test setup for my site - help me create"
type textarea "*"
type textarea "I want a good test setup for my site - help me create t"
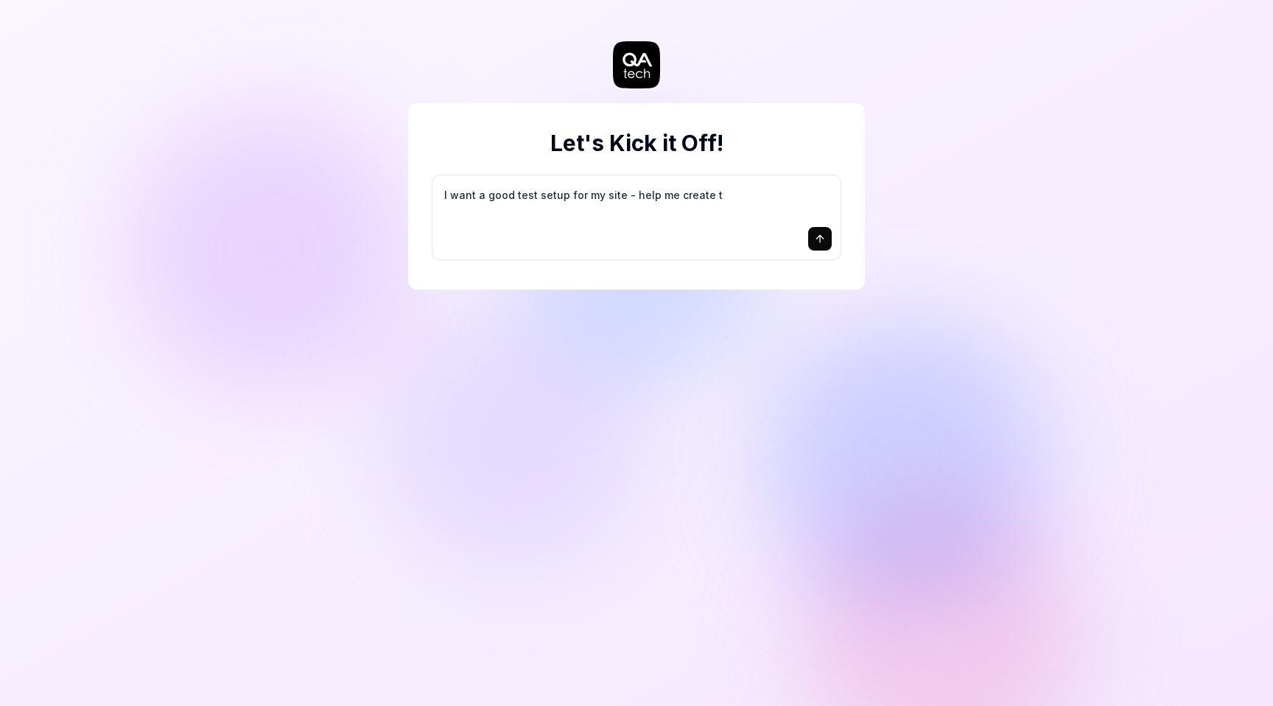
type textarea "*"
type textarea "I want a good test setup for my site - help me create th"
type textarea "*"
type textarea "I want a good test setup for my site - help me create the"
type textarea "*"
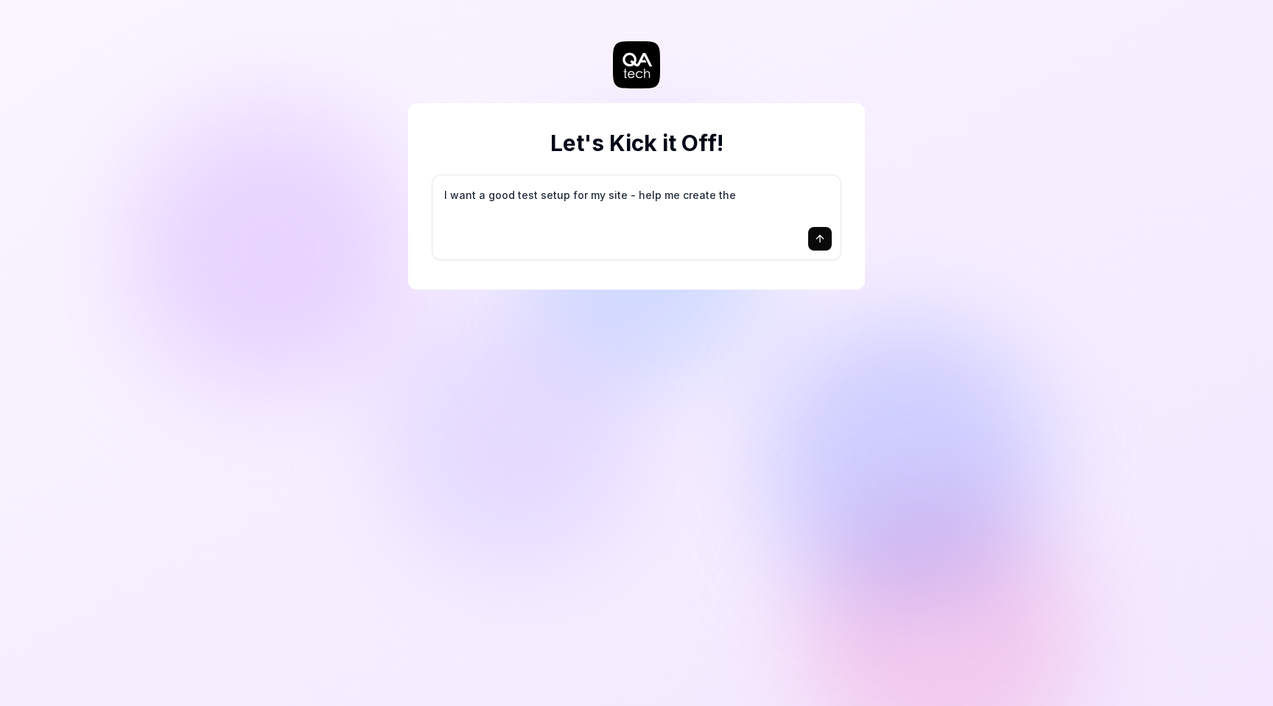
type textarea "I want a good test setup for my site - help me create the"
type textarea "*"
type textarea "I want a good test setup for my site - help me create the f"
type textarea "*"
type textarea "I want a good test setup for my site - help me create the fi"
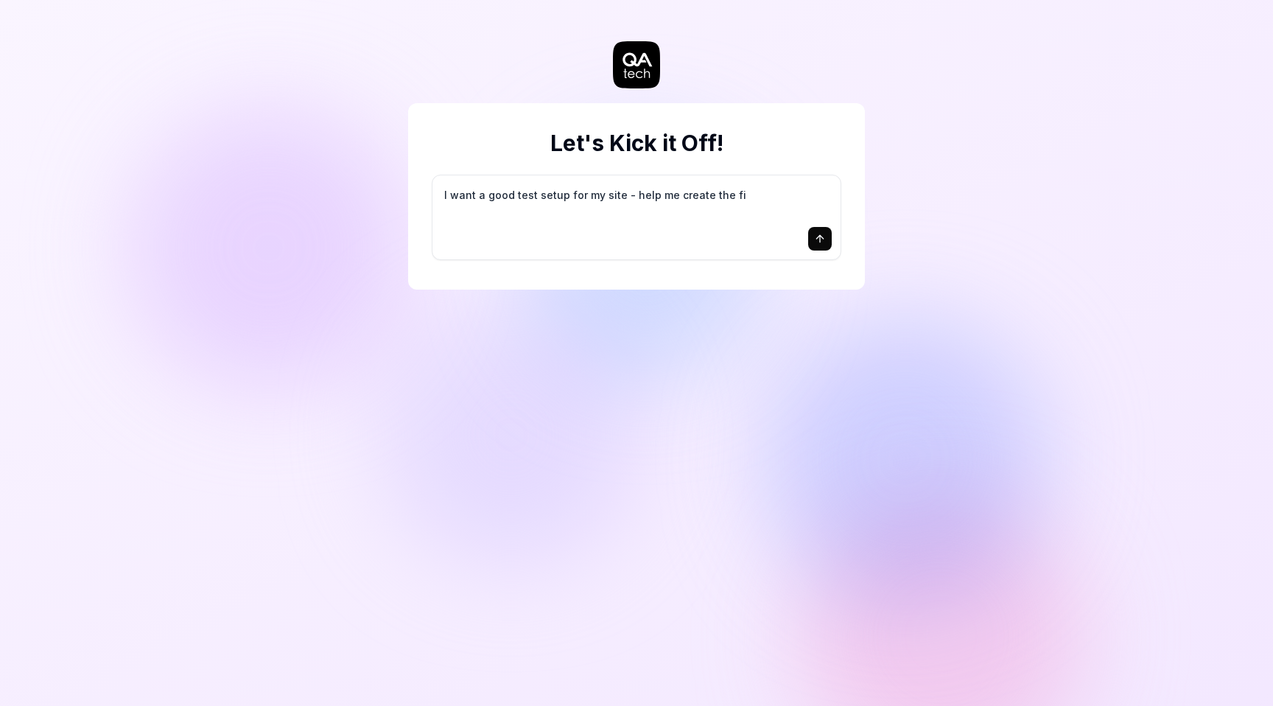
type textarea "*"
type textarea "I want a good test setup for my site - help me create the fir"
type textarea "*"
type textarea "I want a good test setup for my site - help me create the firs"
type textarea "*"
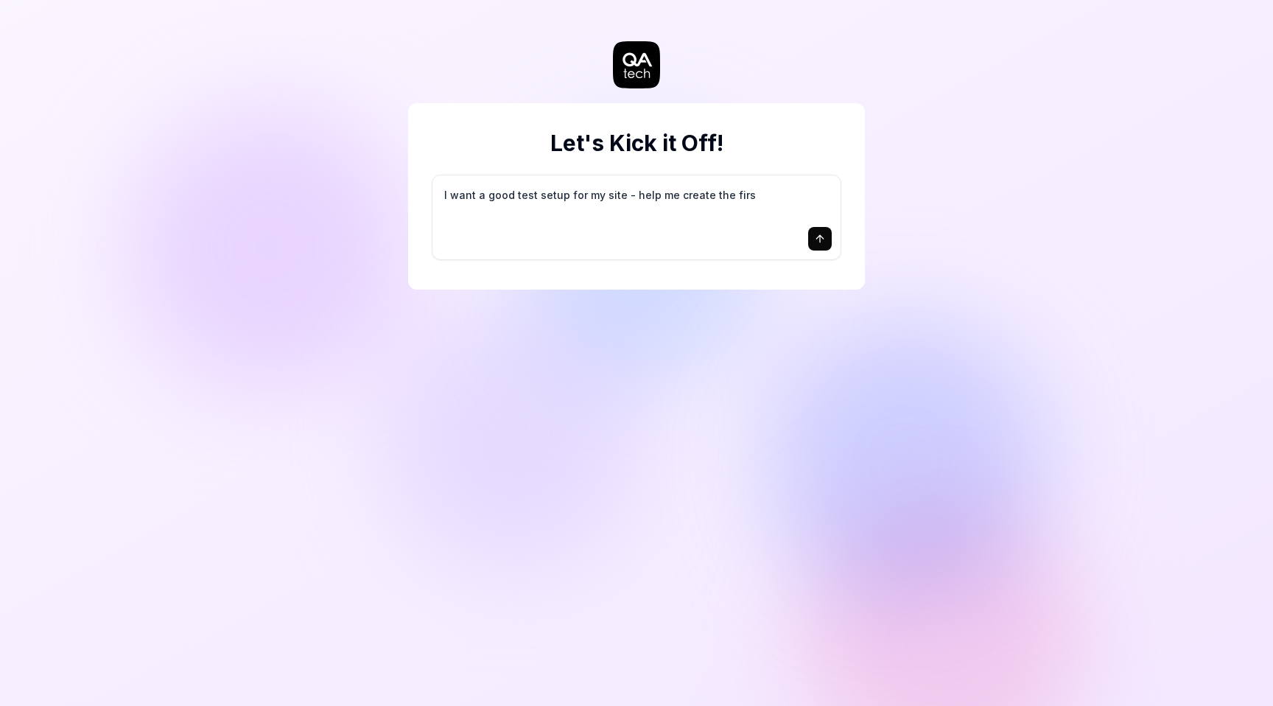
type textarea "I want a good test setup for my site - help me create the first"
type textarea "*"
type textarea "I want a good test setup for my site - help me create the first"
type textarea "*"
type textarea "I want a good test setup for my site - help me create the first 3"
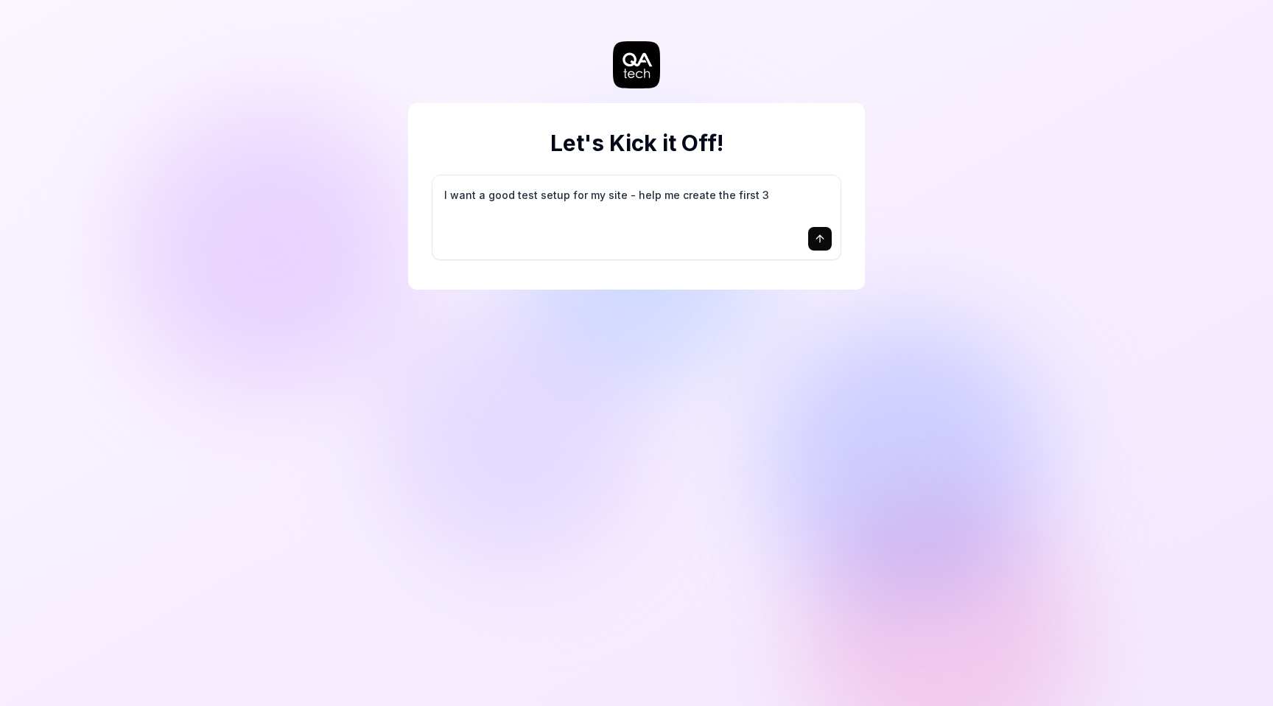
type textarea "*"
type textarea "I want a good test setup for my site - help me create the first 3-"
type textarea "*"
type textarea "I want a good test setup for my site - help me create the first 3-5"
type textarea "*"
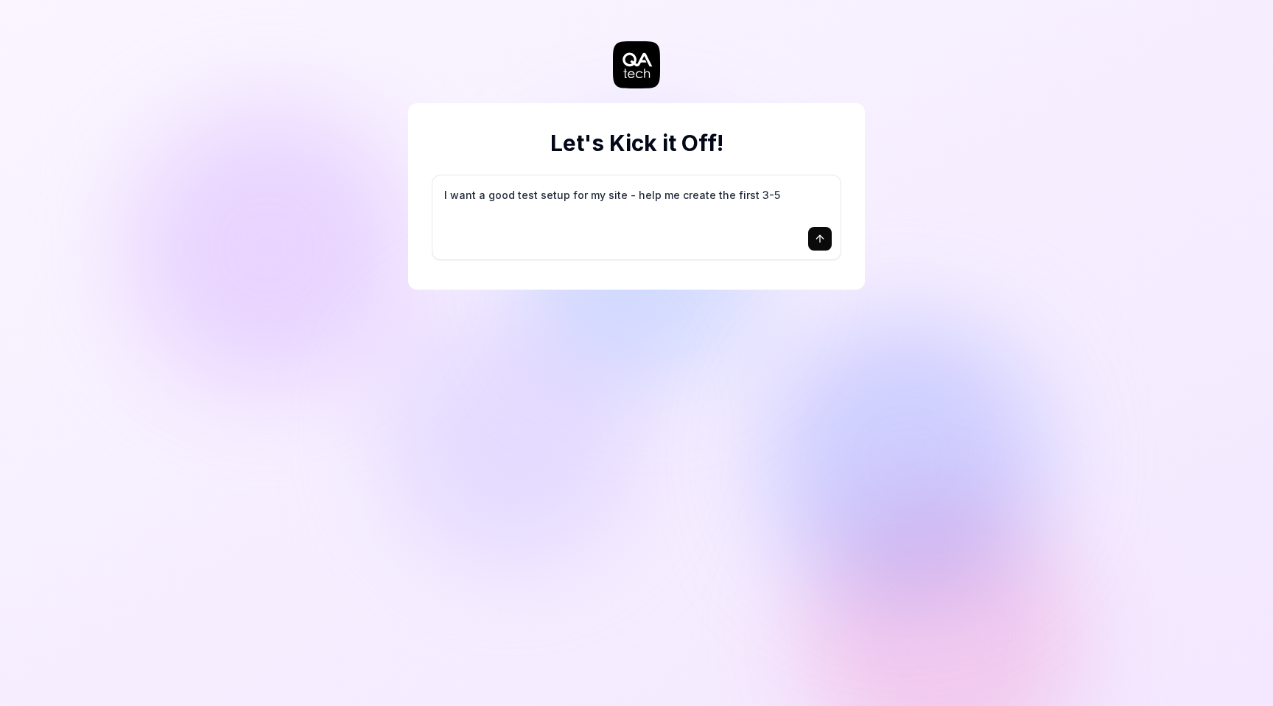
type textarea "I want a good test setup for my site - help me create the first 3-5"
type textarea "*"
type textarea "I want a good test setup for my site - help me create the first 3-5 t"
type textarea "*"
type textarea "I want a good test setup for my site - help me create the first 3-5 te"
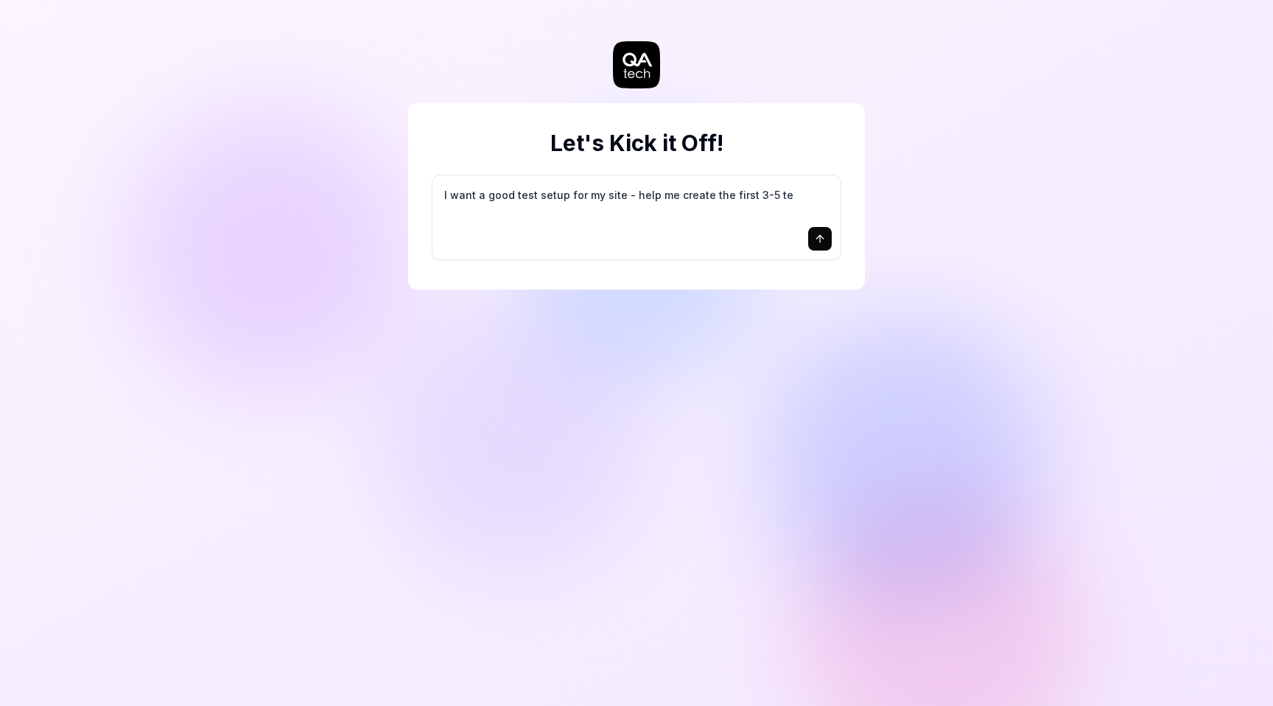
type textarea "*"
type textarea "I want a good test setup for my site - help me create the first 3-5 tes"
type textarea "*"
type textarea "I want a good test setup for my site - help me create the first 3-5 test"
type textarea "*"
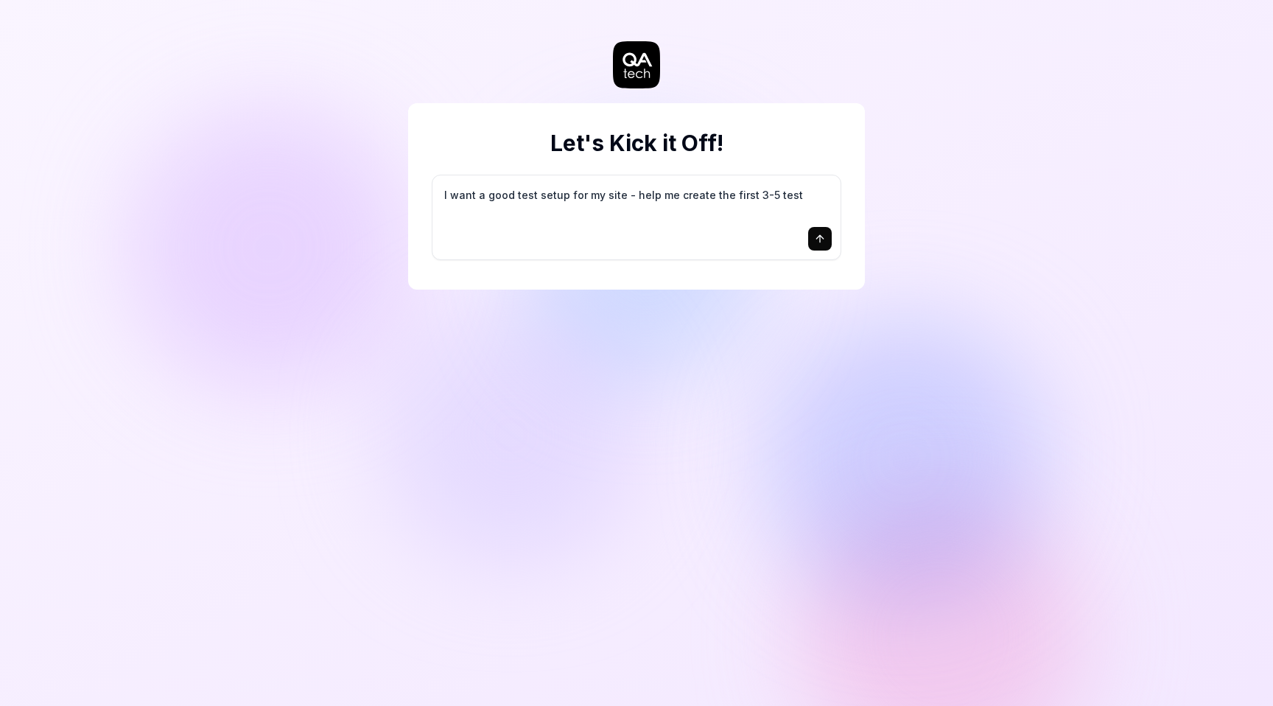
type textarea "I want a good test setup for my site - help me create the first 3-5 test"
type textarea "*"
type textarea "I want a good test setup for my site - help me create the first 3-5 test c"
type textarea "*"
type textarea "I want a good test setup for my site - help me create the first 3-5 test ca"
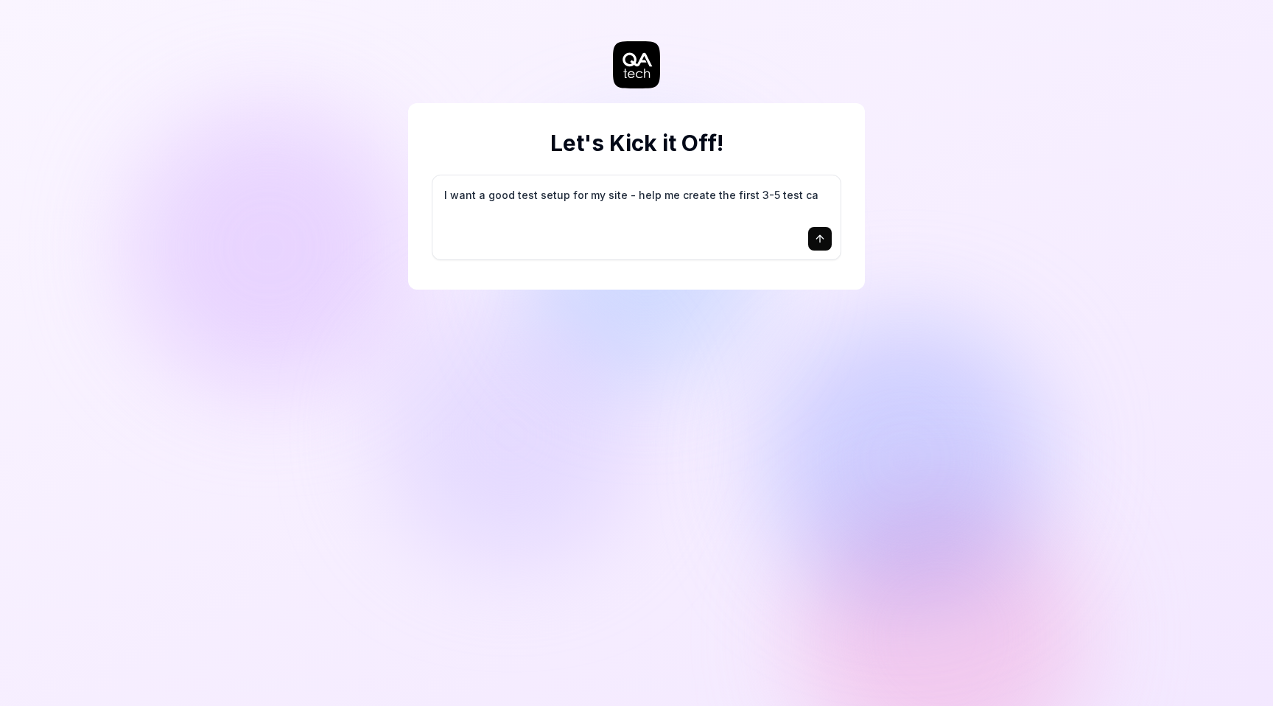
type textarea "*"
type textarea "I want a good test setup for my site - help me create the first 3-5 test cas"
type textarea "*"
type textarea "I want a good test setup for my site - help me create the first 3-5 test case"
type textarea "*"
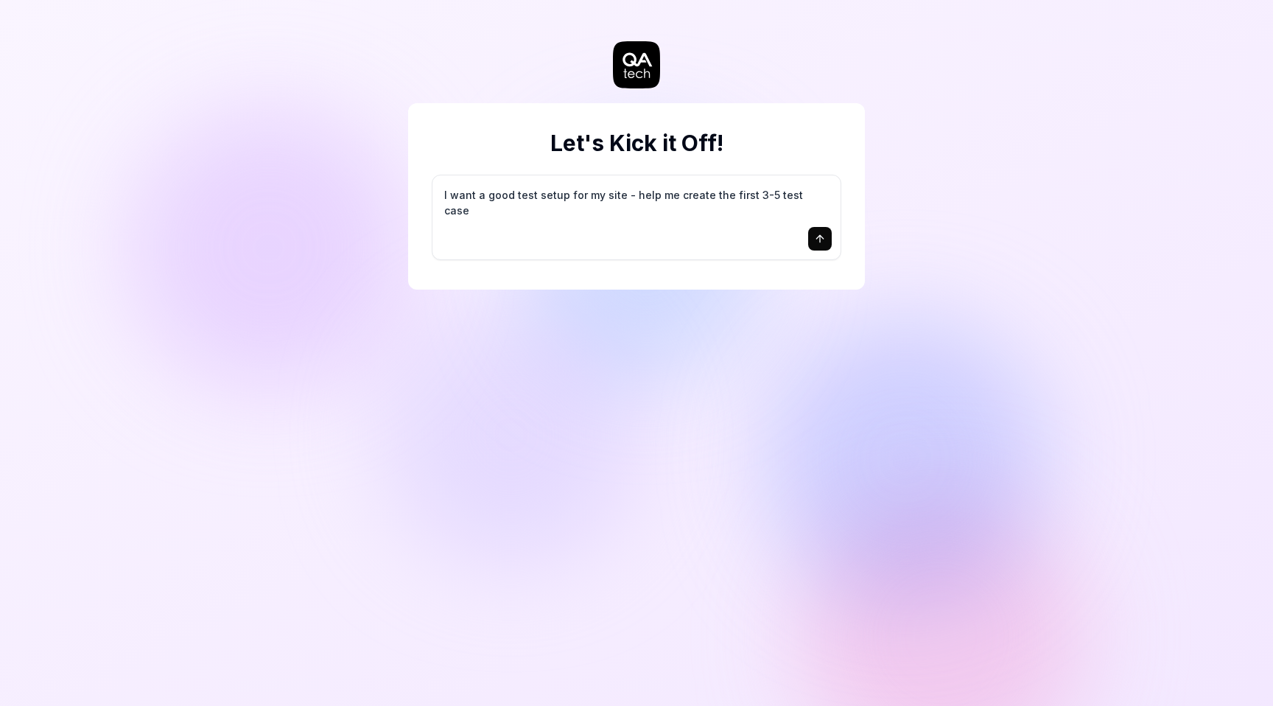
type textarea "I want a good test setup for my site - help me create the first 3-5 test cases"
click at [820, 237] on icon "submit" at bounding box center [820, 238] width 0 height 7
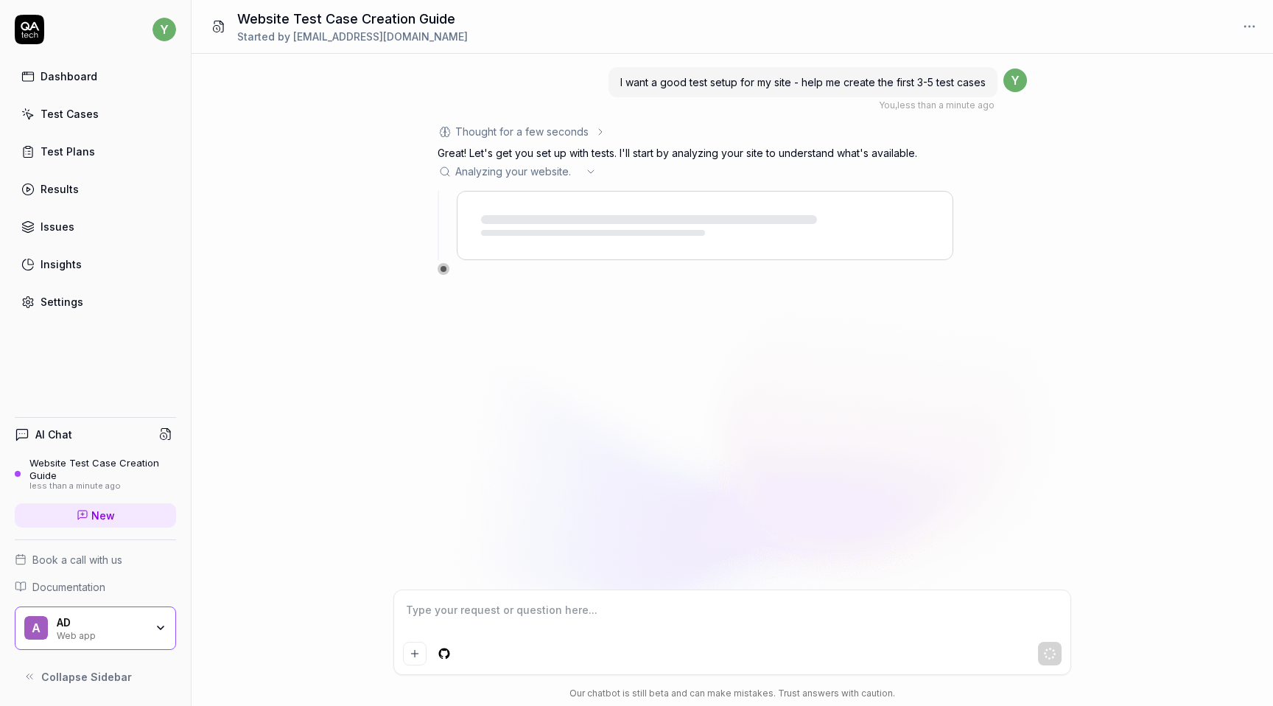
click at [158, 622] on icon "button" at bounding box center [161, 628] width 12 height 12
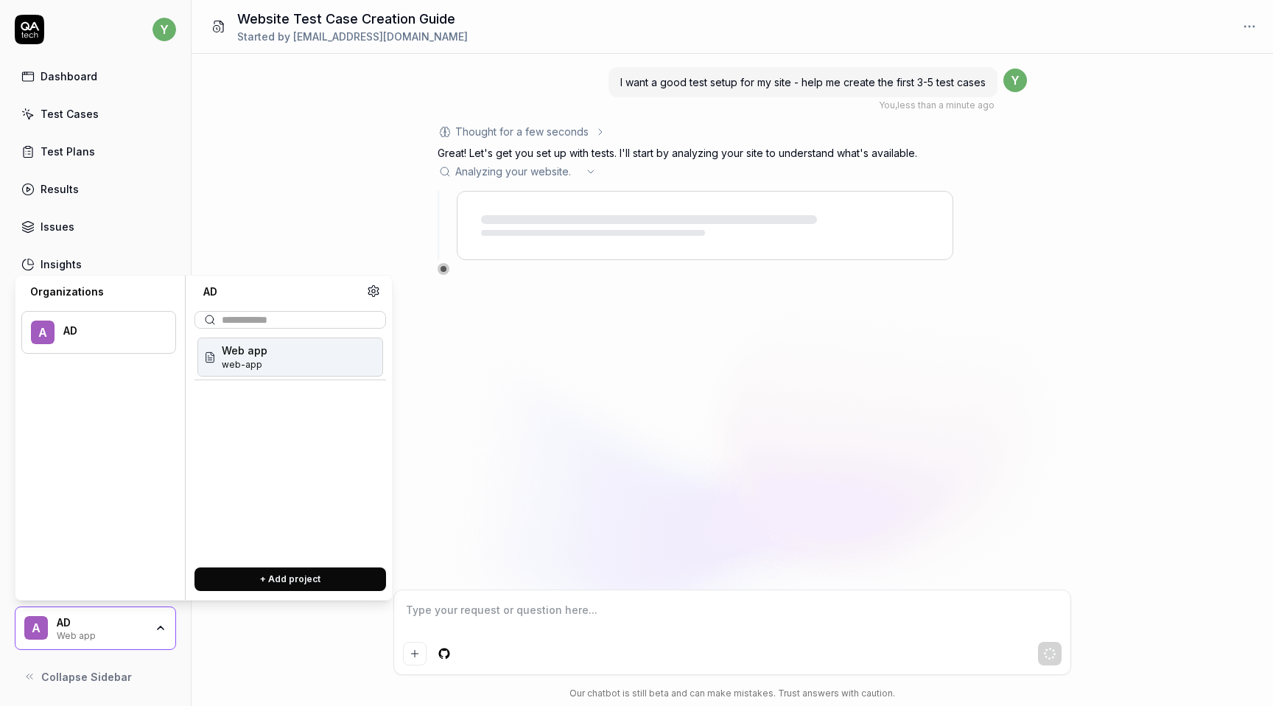
click at [128, 333] on div "AD" at bounding box center [109, 330] width 93 height 13
click at [267, 362] on div "Web app web-app" at bounding box center [290, 356] width 186 height 39
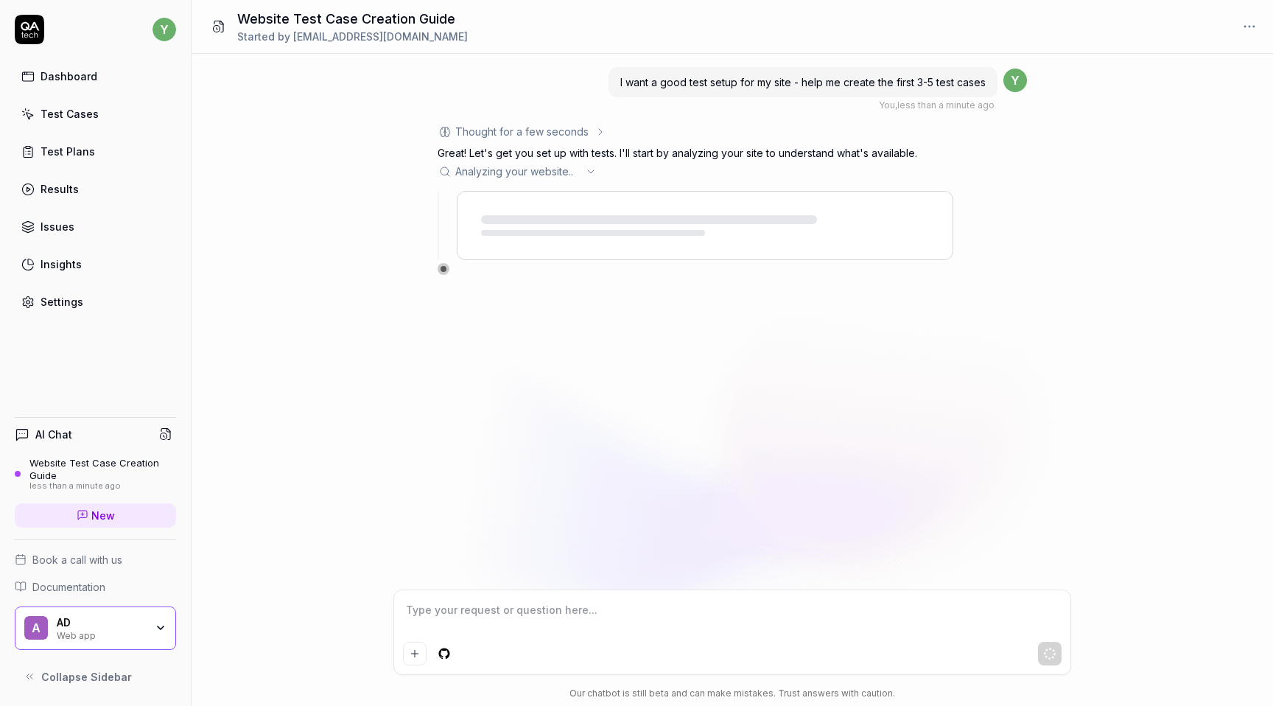
click at [606, 300] on div "I want a good test setup for my site - help me create the first 3-5 test cases …" at bounding box center [731, 321] width 1081 height 535
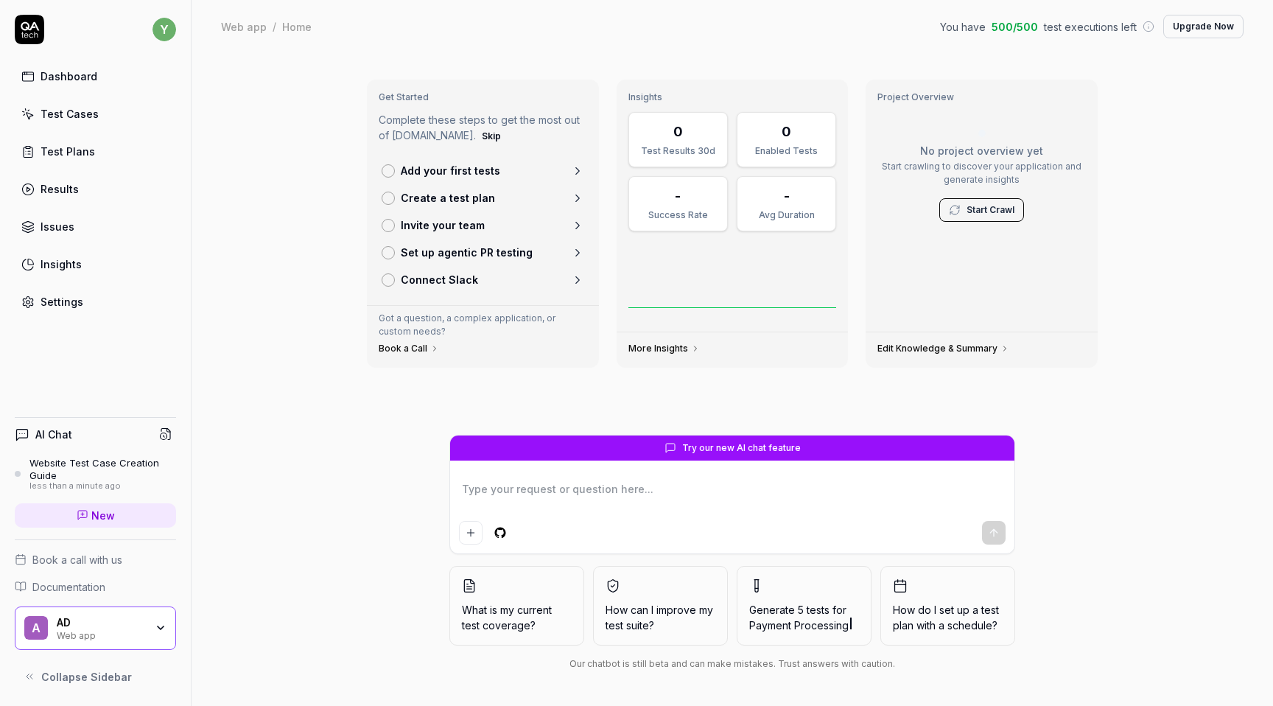
click at [580, 168] on icon at bounding box center [577, 170] width 13 height 13
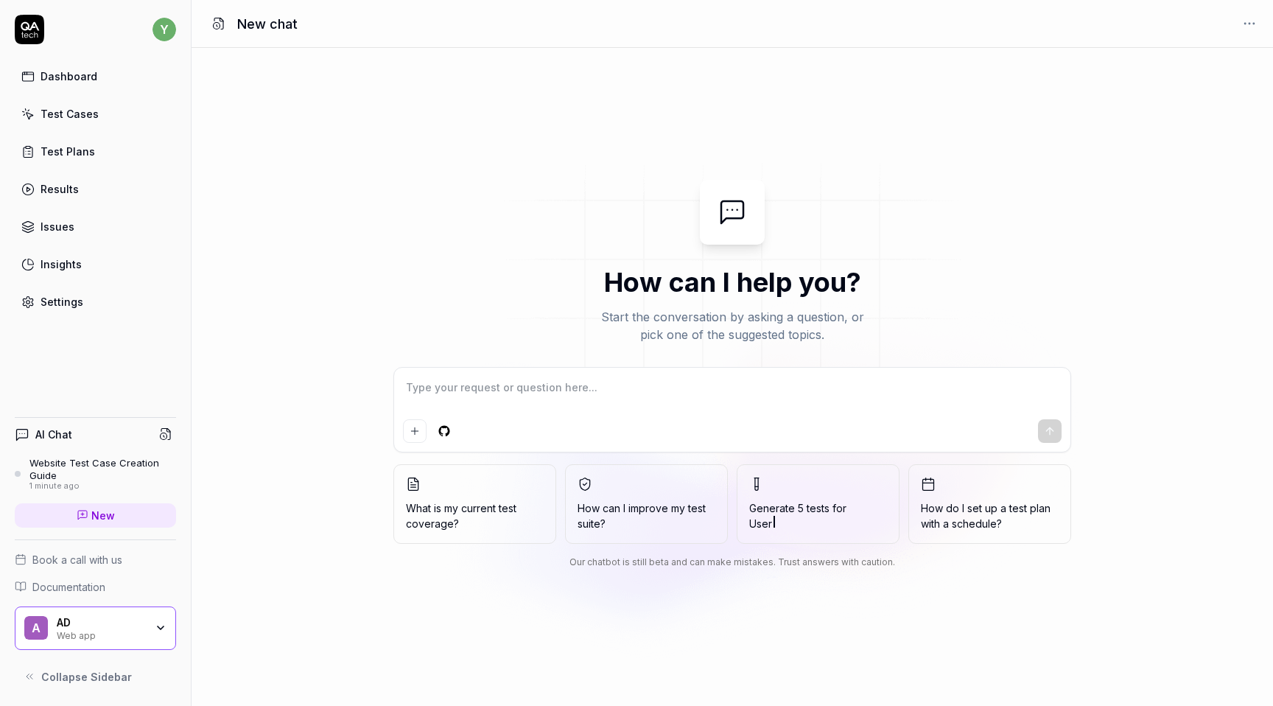
click at [73, 78] on div "Dashboard" at bounding box center [69, 75] width 57 height 15
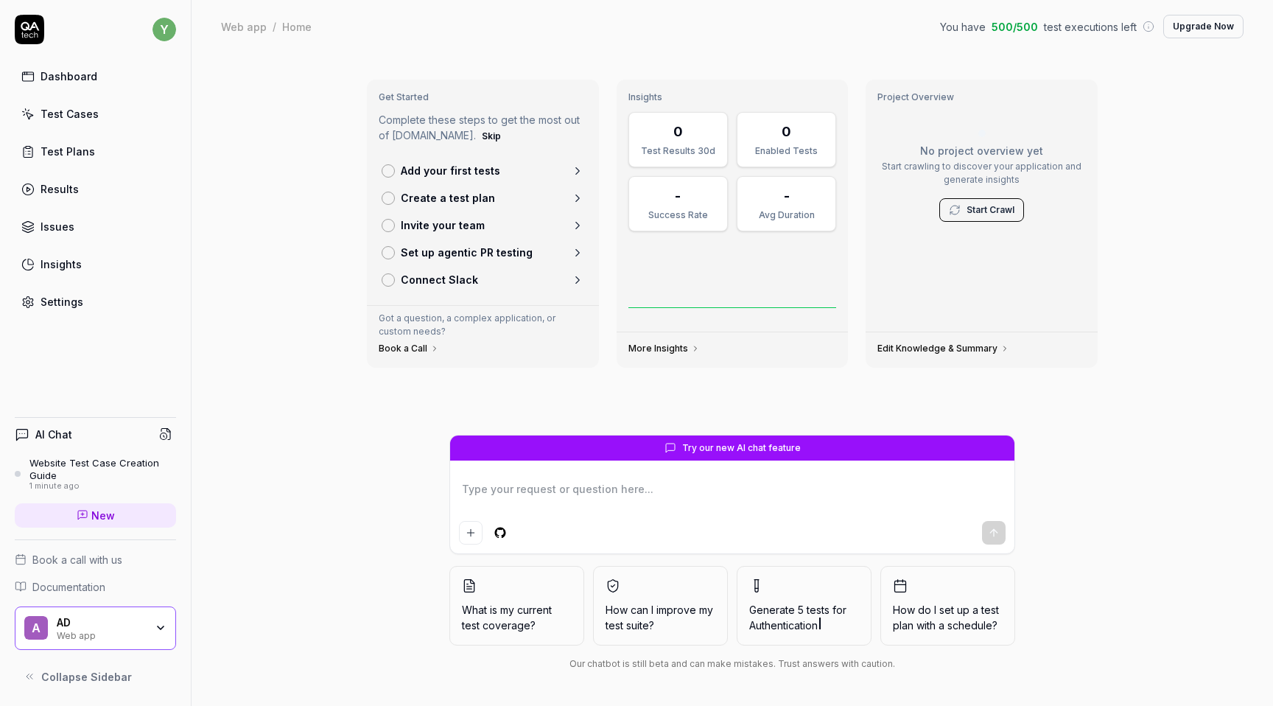
click at [392, 170] on div at bounding box center [388, 170] width 13 height 13
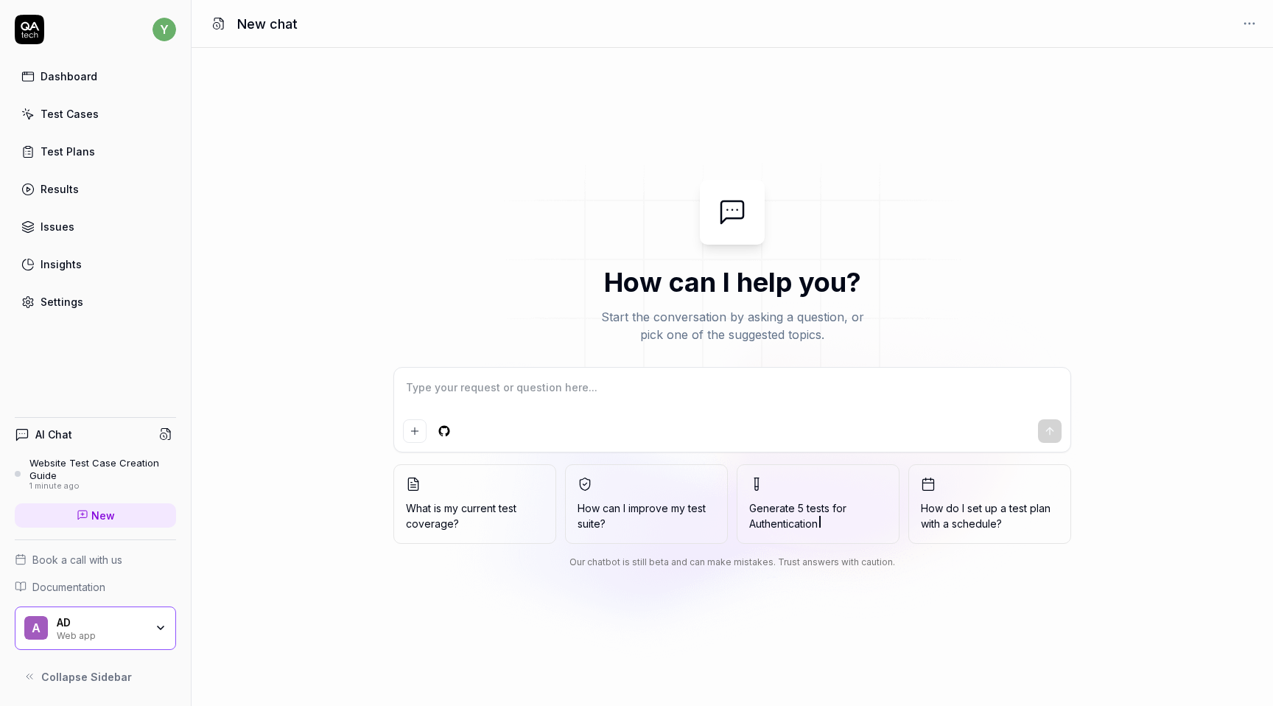
click at [518, 503] on span "What is my current test coverage?" at bounding box center [475, 515] width 138 height 31
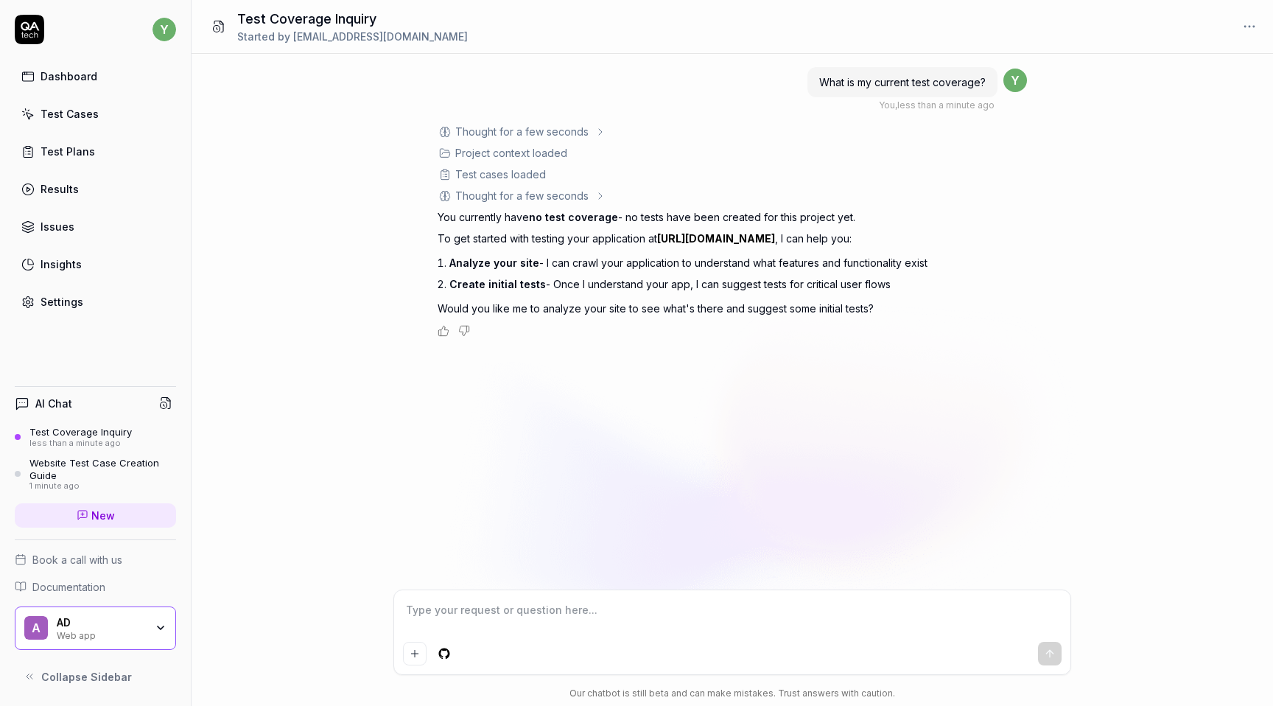
click at [69, 71] on div "Dashboard" at bounding box center [69, 75] width 57 height 15
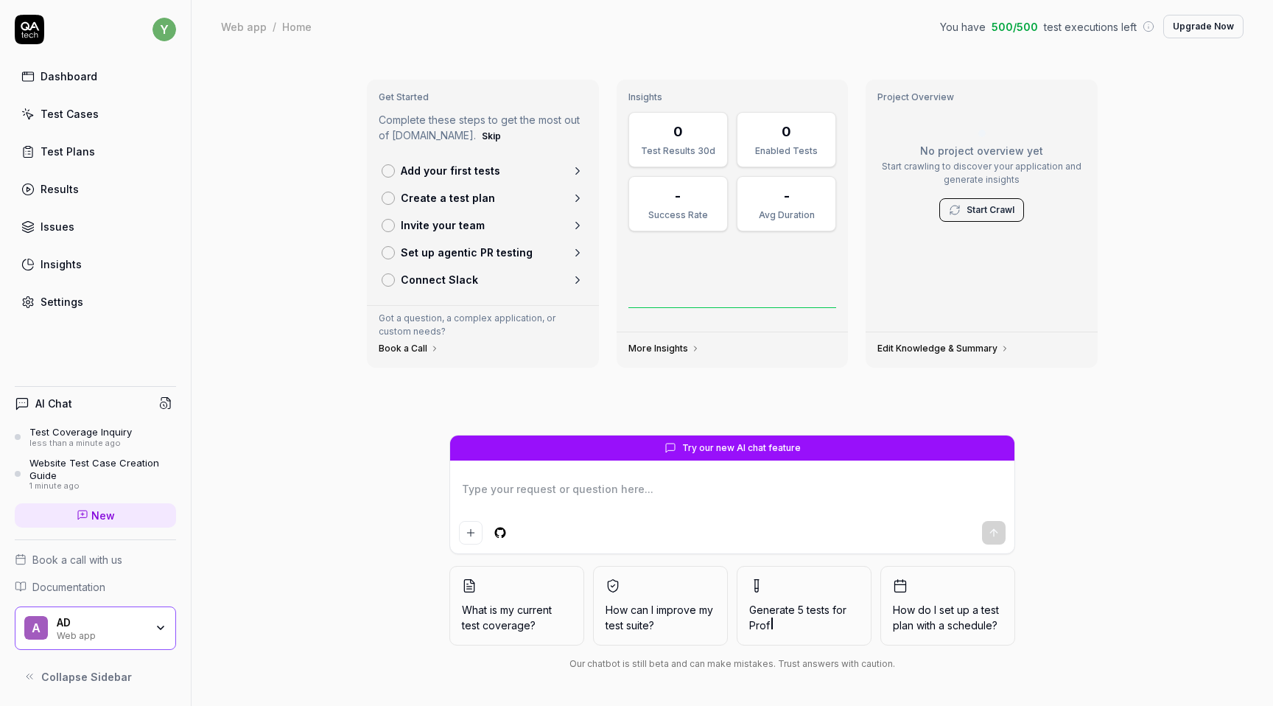
click at [580, 169] on icon at bounding box center [577, 170] width 13 height 13
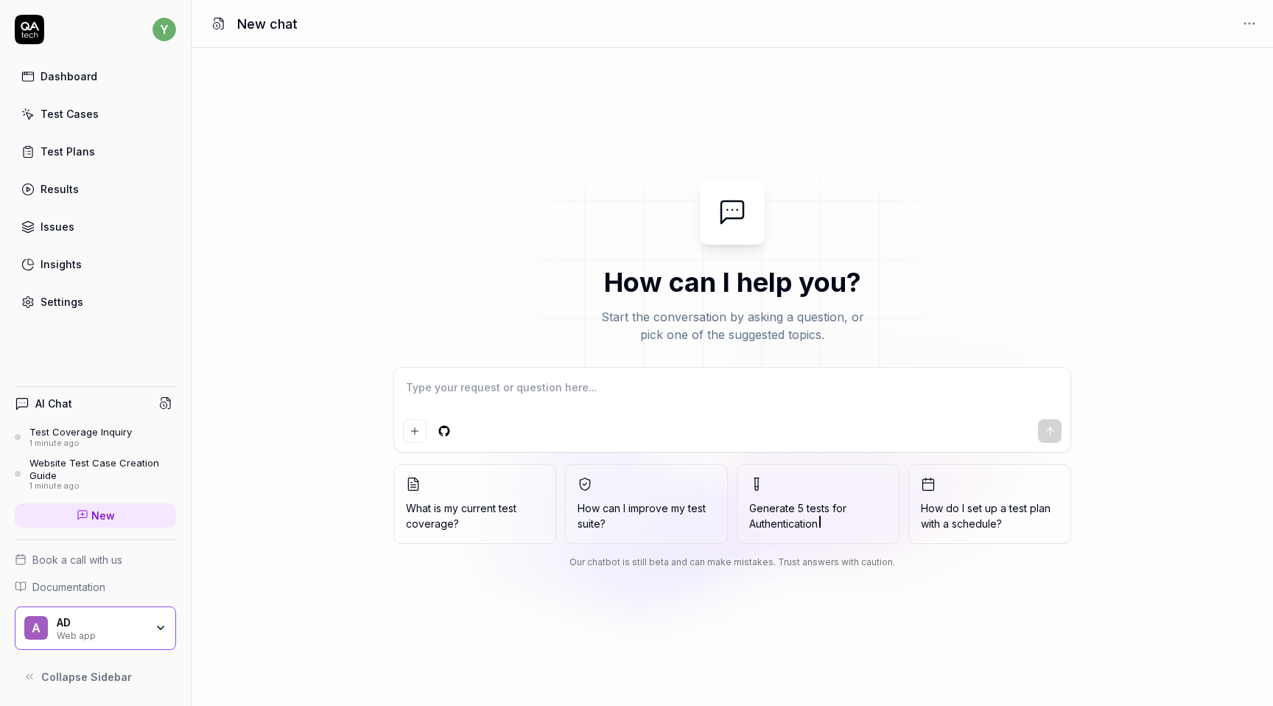
click at [808, 503] on span "Generate 5 tests for Authentication" at bounding box center [818, 515] width 138 height 31
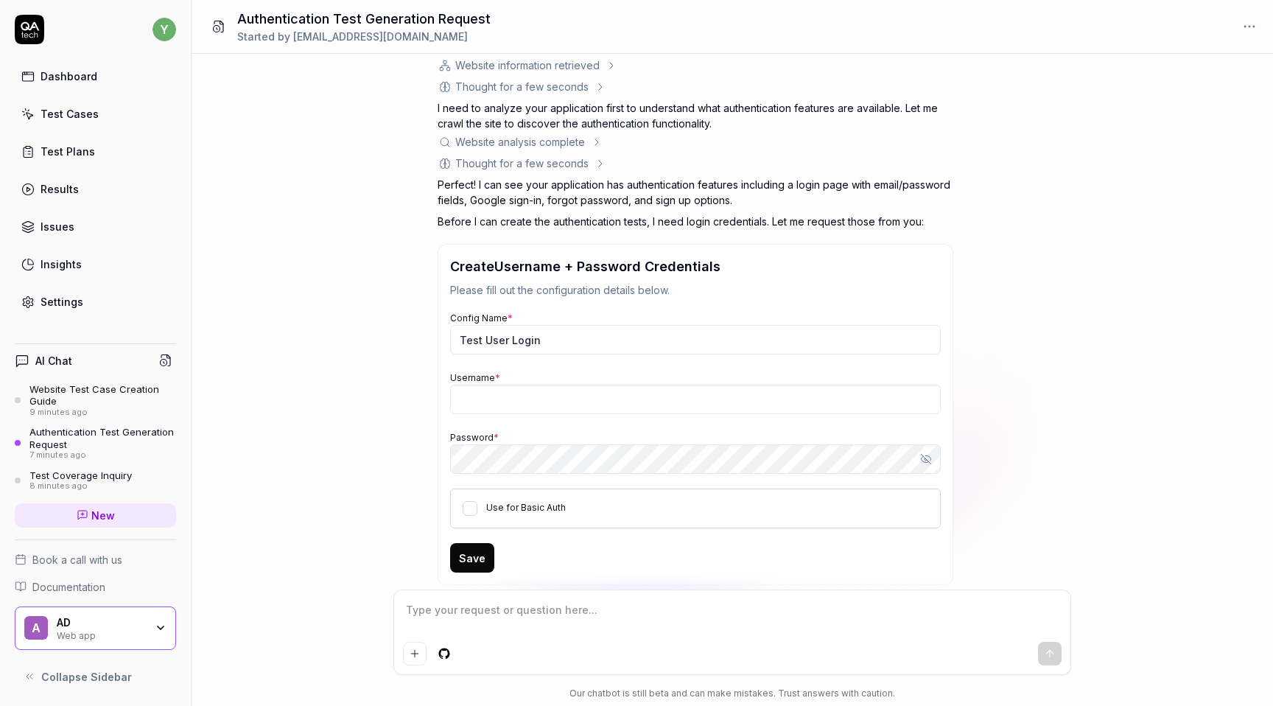
scroll to position [195, 0]
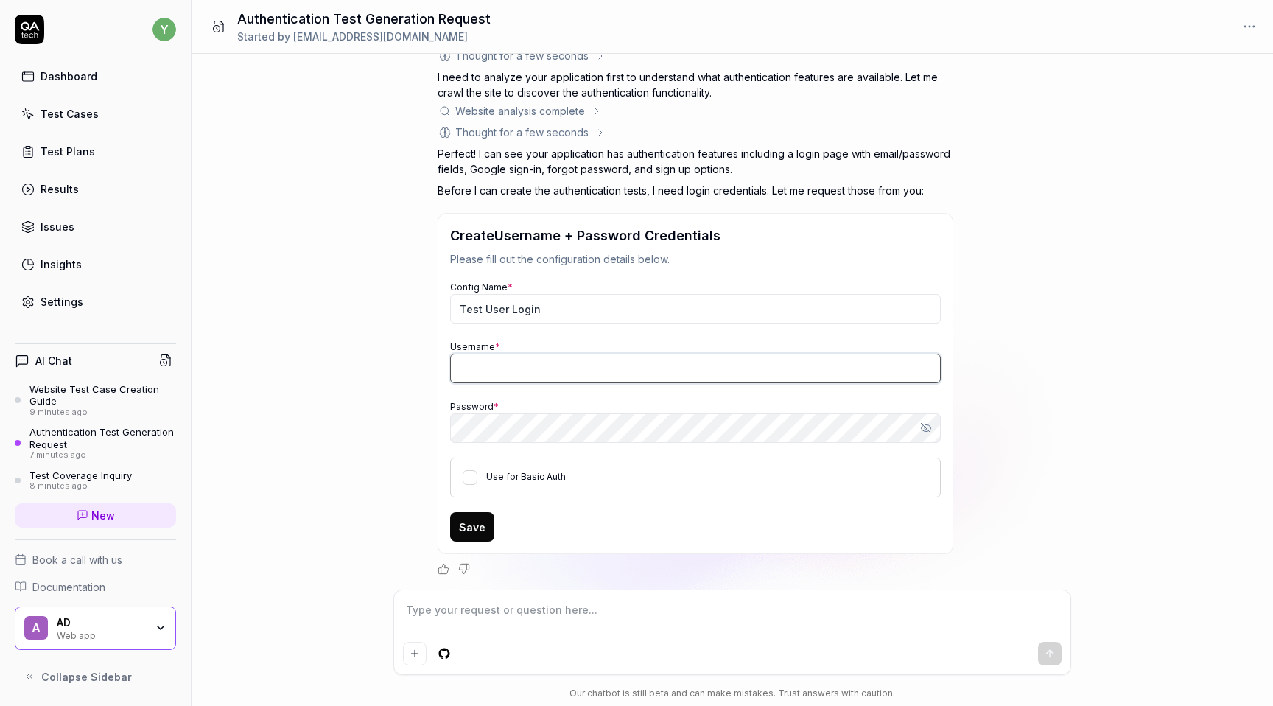
type textarea "*"
click at [486, 362] on input "Username *" at bounding box center [695, 368] width 491 height 29
type input "[EMAIL_ADDRESS][DOMAIN_NAME]"
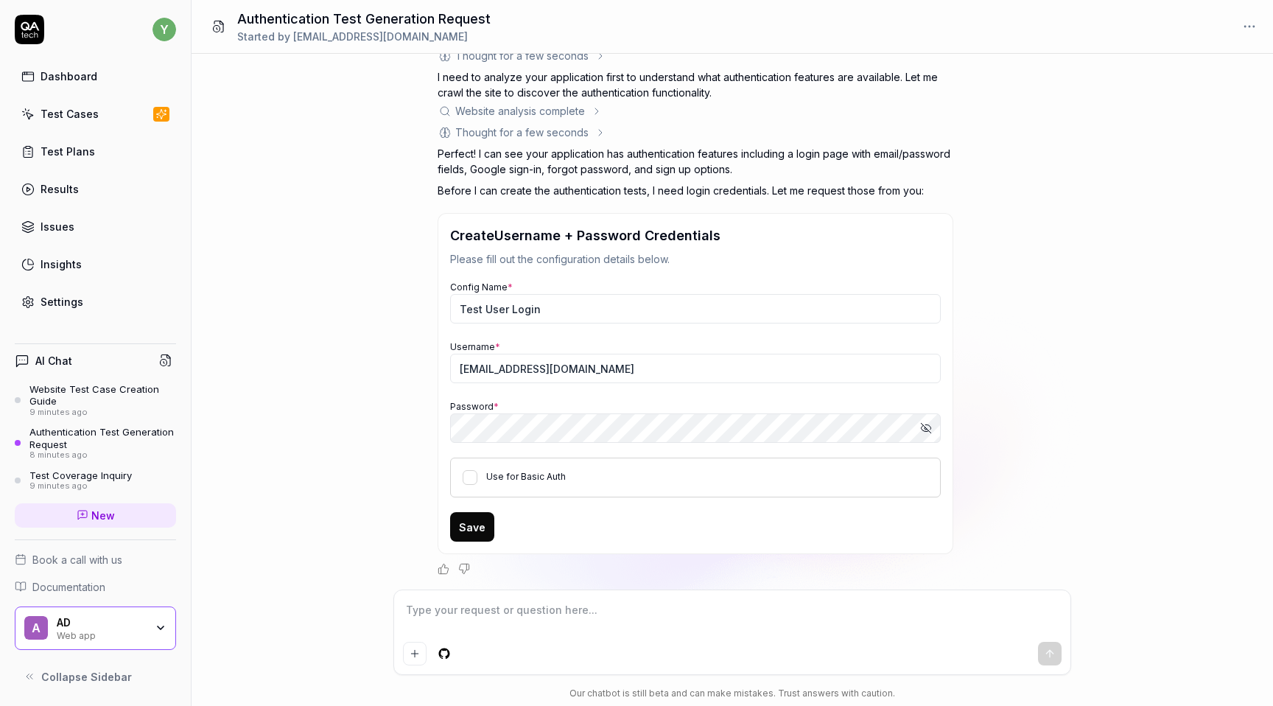
click at [474, 527] on button "Save" at bounding box center [472, 526] width 44 height 29
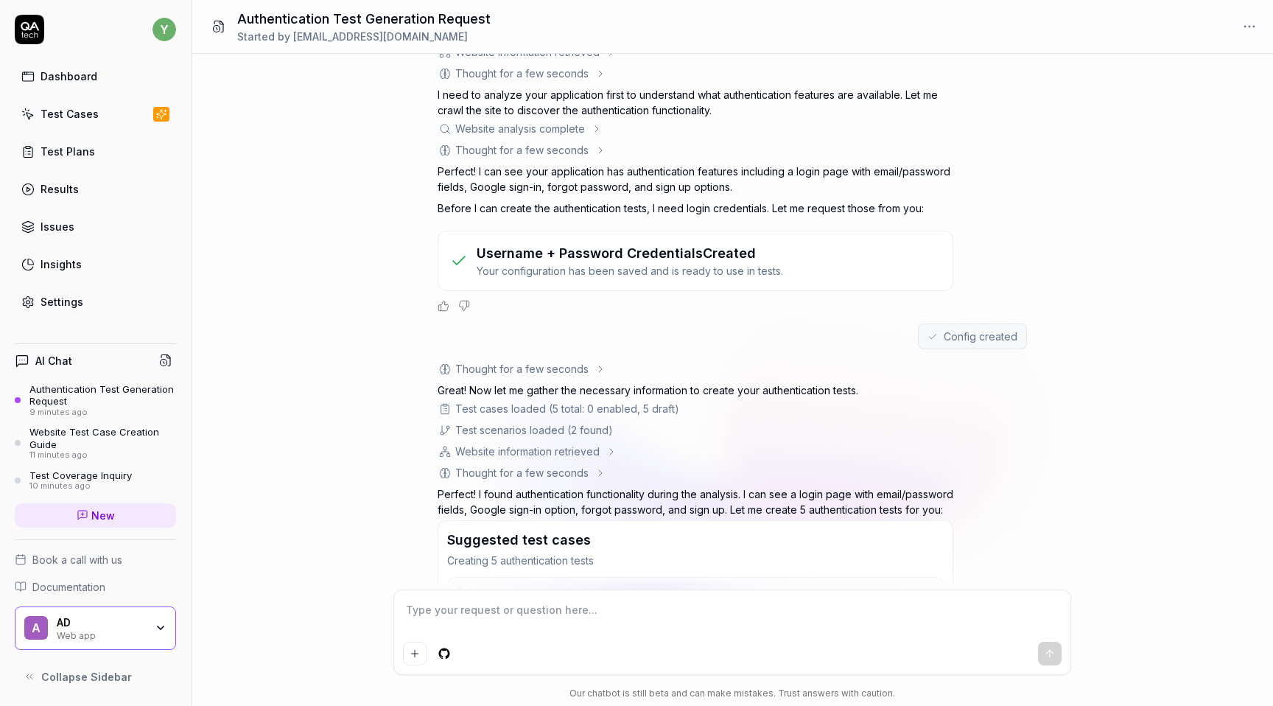
scroll to position [645, 0]
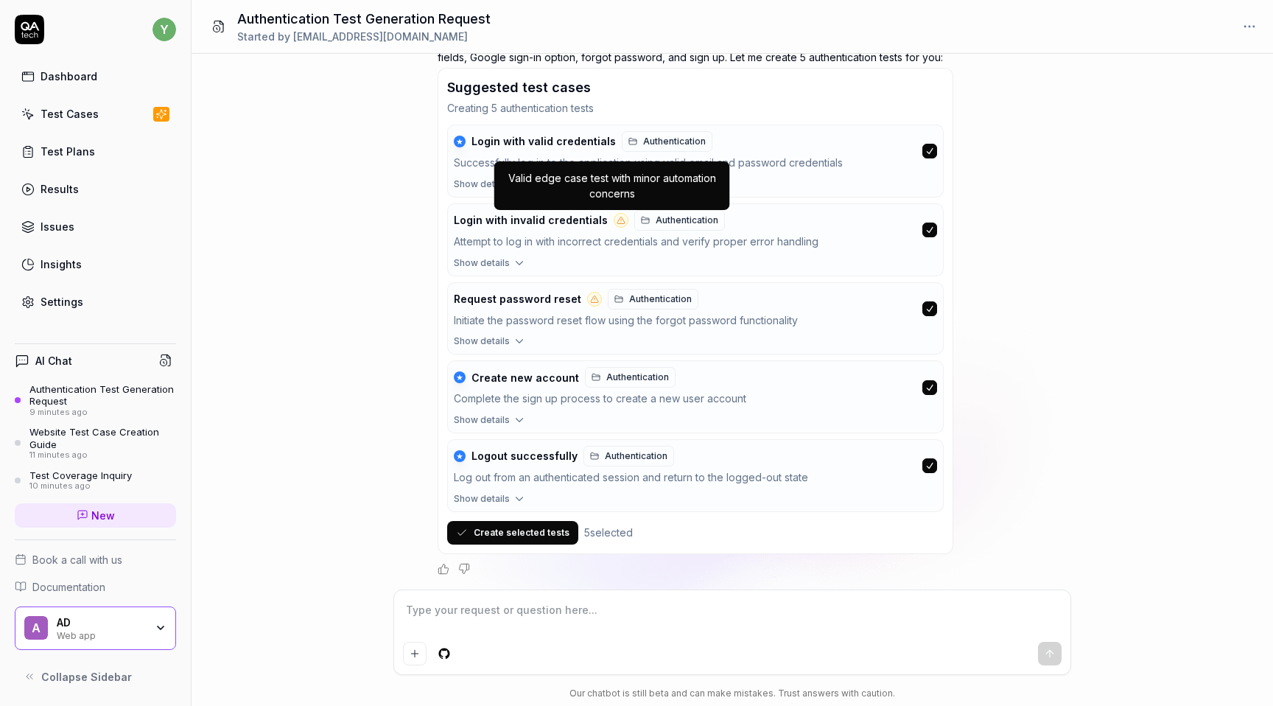
click at [526, 189] on div "Valid edge case test with minor automation concerns" at bounding box center [612, 185] width 218 height 31
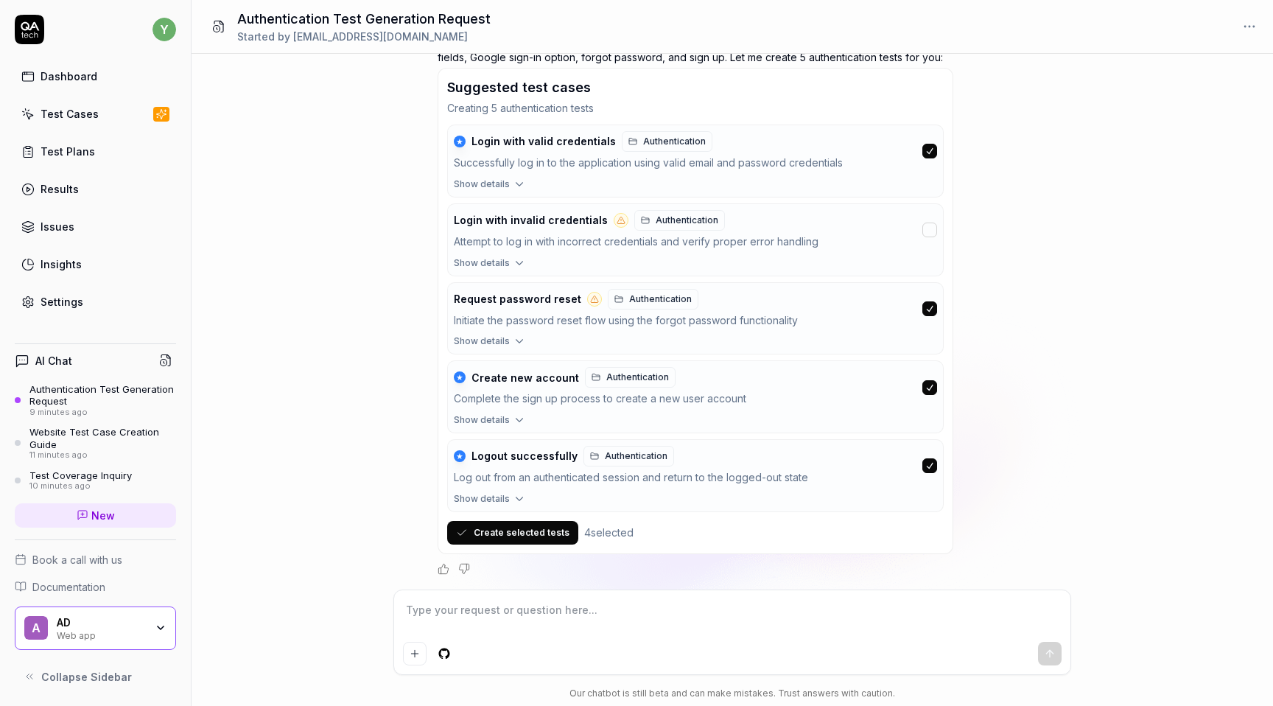
click at [484, 184] on span "Show details" at bounding box center [482, 183] width 56 height 13
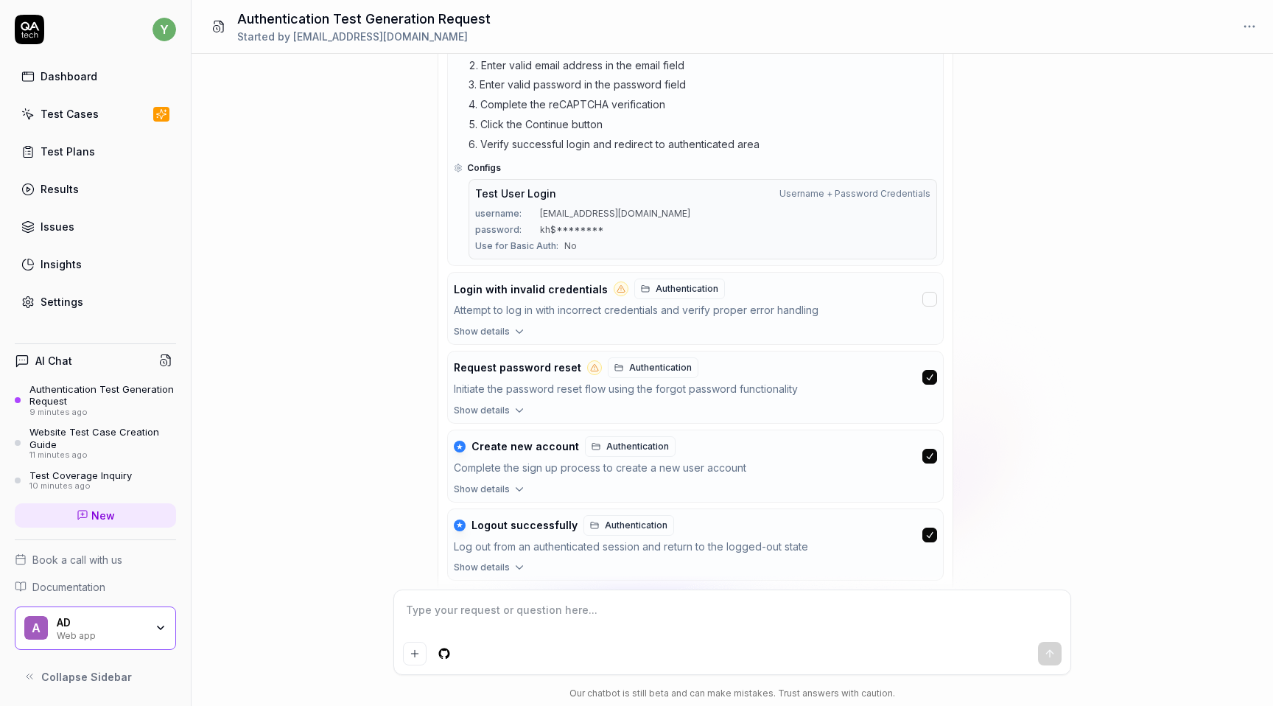
scroll to position [900, 0]
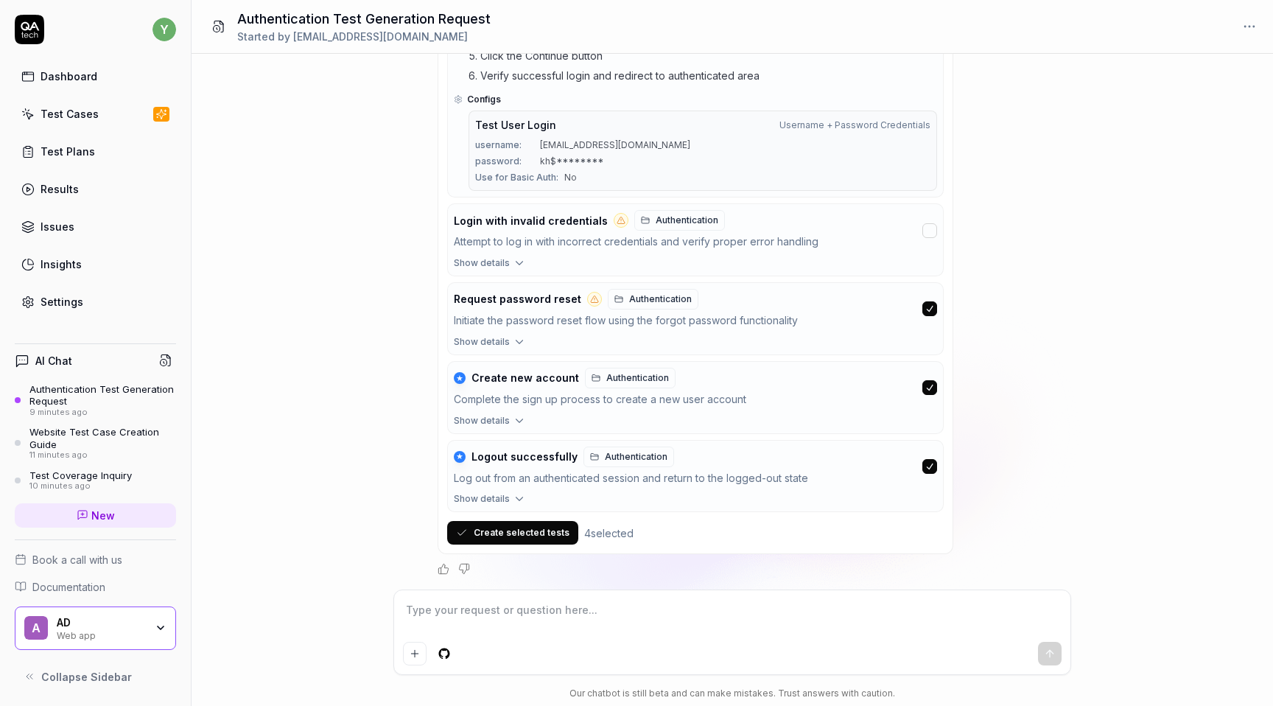
click at [531, 533] on button "Create selected tests" at bounding box center [512, 533] width 131 height 24
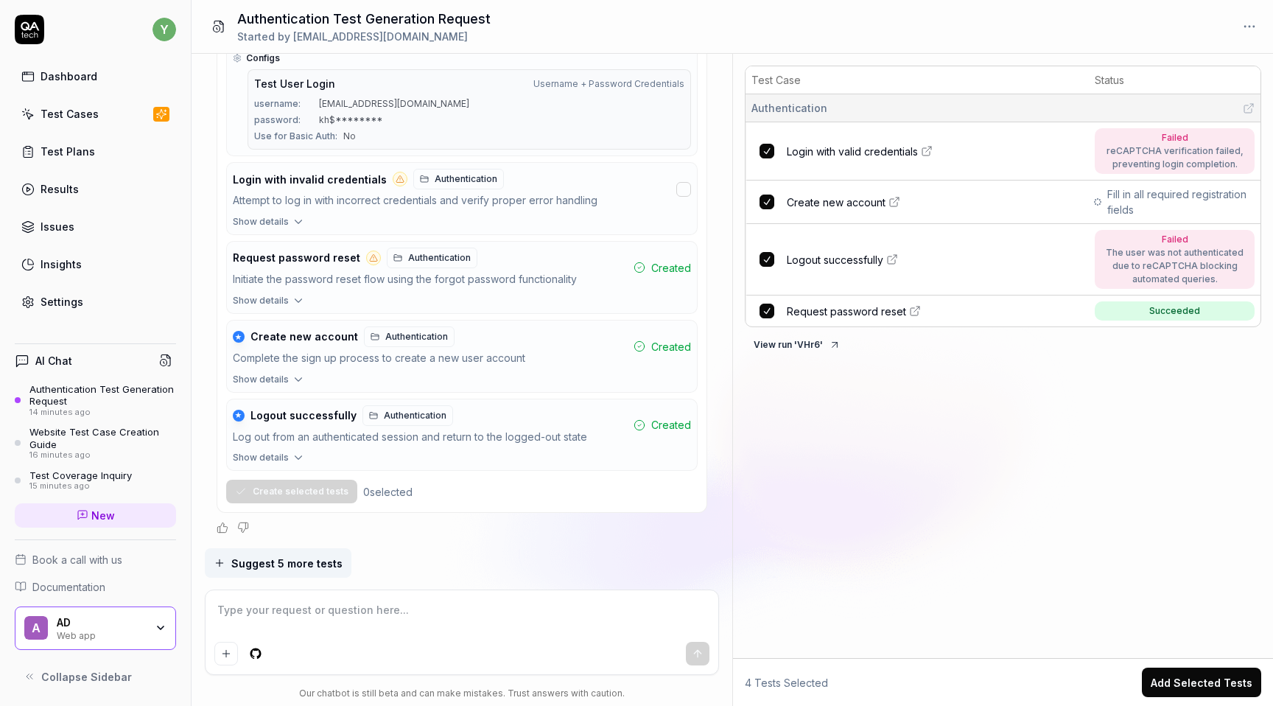
click at [882, 166] on td "Login with valid credentials" at bounding box center [936, 151] width 305 height 58
click at [878, 147] on span "Login with valid credentials" at bounding box center [852, 151] width 131 height 15
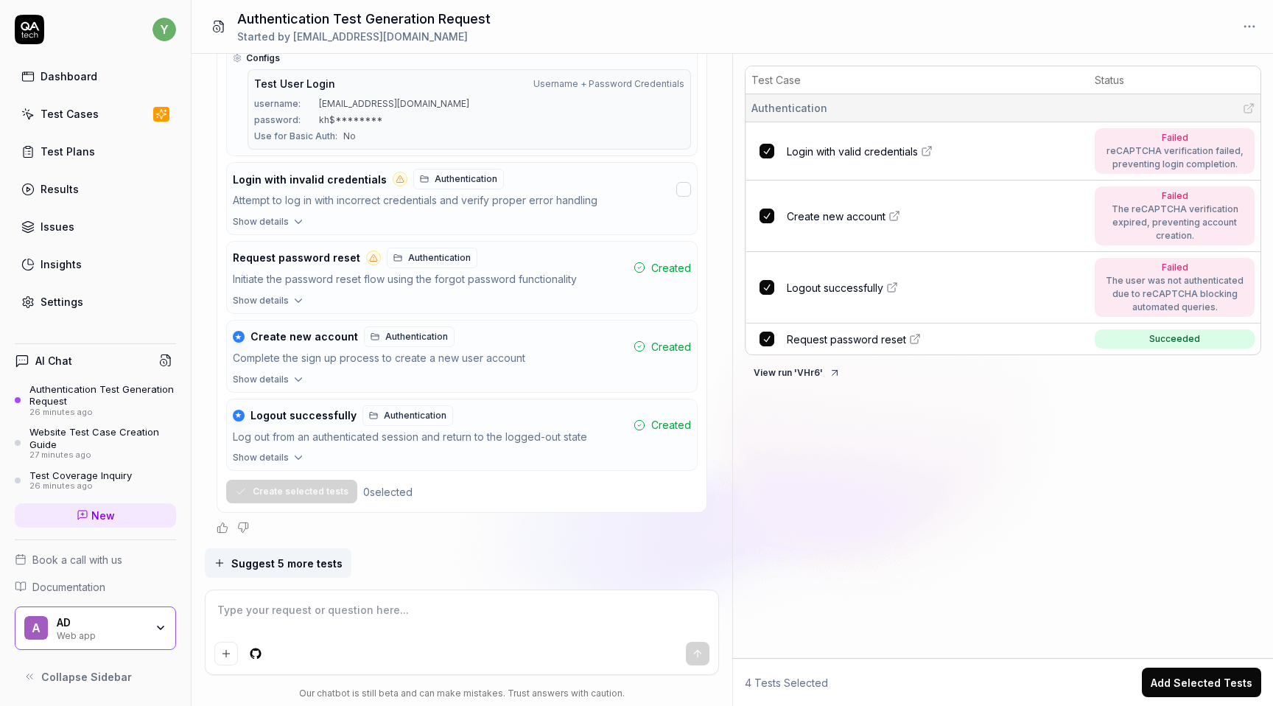
type textarea "*"
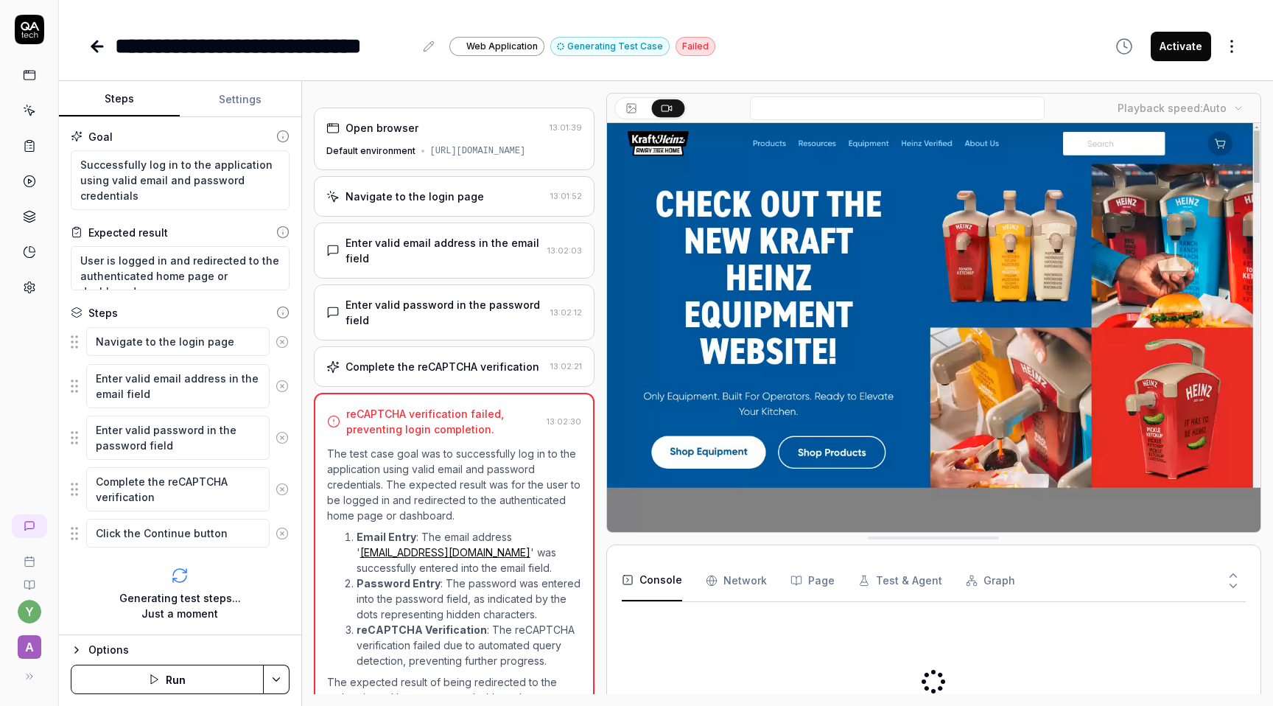
type textarea "*"
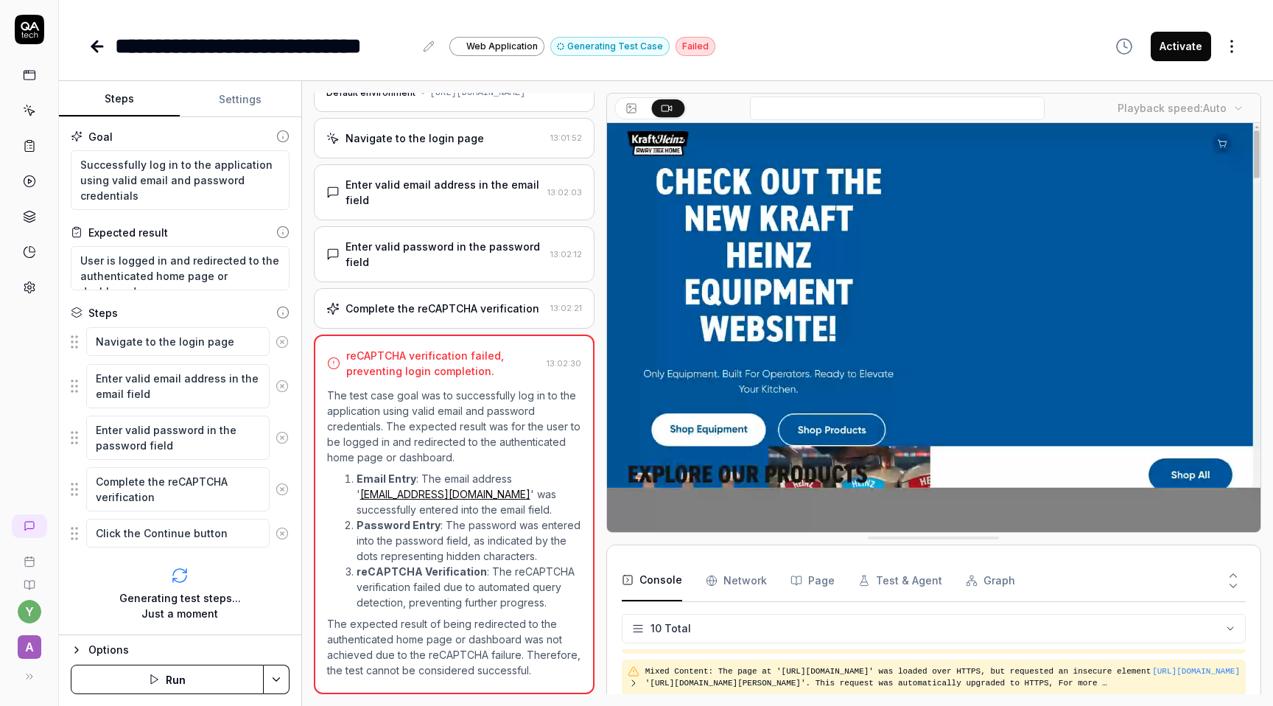
scroll to position [239, 0]
